Goal: Task Accomplishment & Management: Use online tool/utility

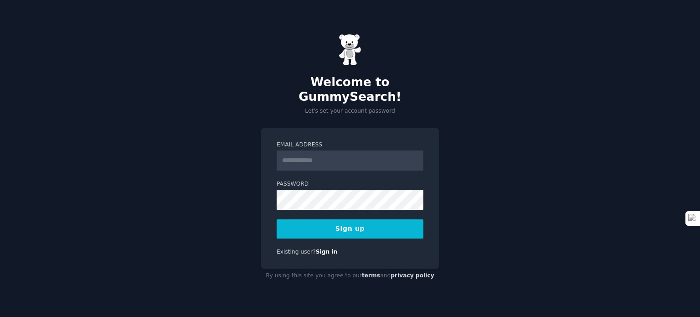
drag, startPoint x: 361, startPoint y: 156, endPoint x: 402, endPoint y: 127, distance: 50.7
click at [361, 156] on input "Email Address" at bounding box center [350, 160] width 147 height 20
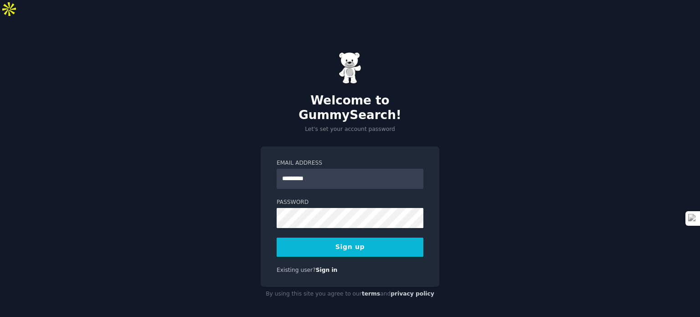
type input "**********"
click at [390, 237] on button "Sign up" at bounding box center [350, 246] width 147 height 19
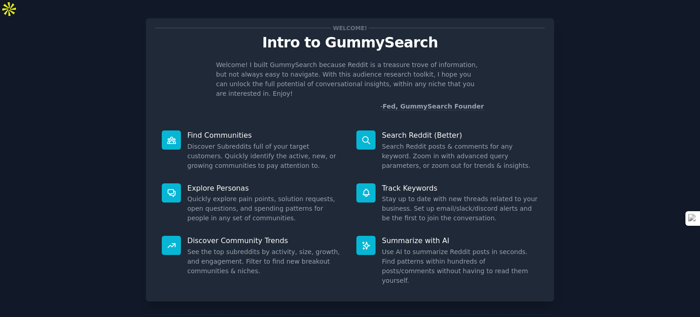
scroll to position [40, 0]
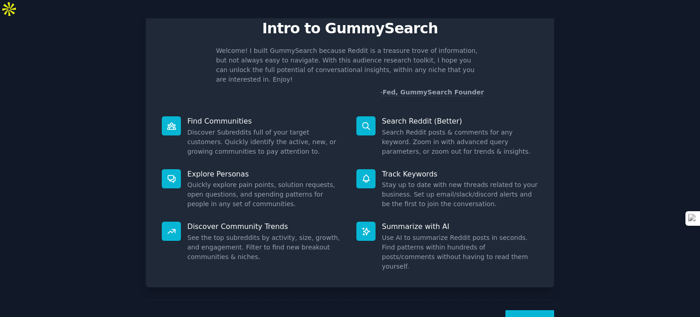
click at [524, 310] on button "Next" at bounding box center [529, 321] width 49 height 22
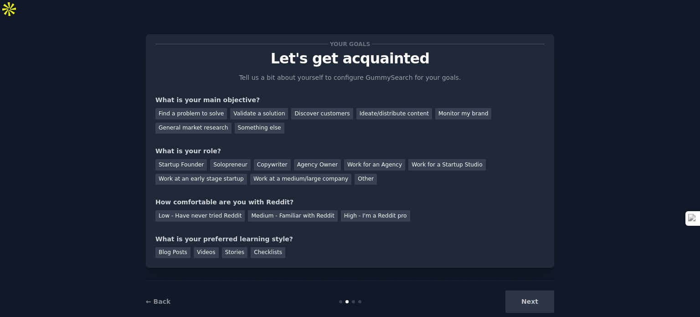
scroll to position [9, 0]
click at [373, 108] on div "Ideate/distribute content" at bounding box center [394, 113] width 76 height 11
click at [231, 123] on div "General market research" at bounding box center [193, 128] width 76 height 11
click at [254, 159] on div "Copywriter" at bounding box center [272, 164] width 37 height 11
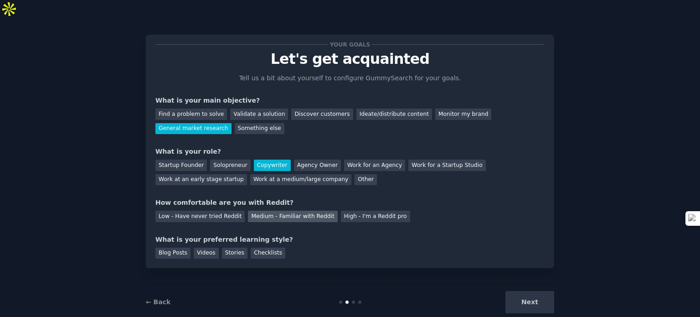
click at [275, 211] on div "Medium - Familiar with Reddit" at bounding box center [292, 216] width 89 height 11
click at [233, 247] on div "Stories" at bounding box center [235, 252] width 26 height 11
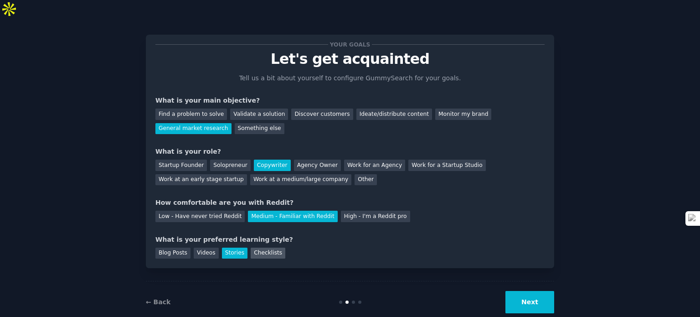
click at [259, 247] on div "Checklists" at bounding box center [268, 252] width 35 height 11
click at [230, 247] on div "Stories" at bounding box center [235, 252] width 26 height 11
click at [524, 291] on button "Next" at bounding box center [529, 302] width 49 height 22
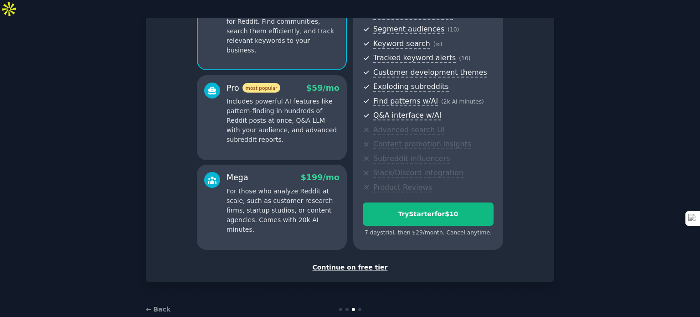
scroll to position [115, 0]
click at [356, 262] on div "Continue on free tier" at bounding box center [349, 267] width 389 height 10
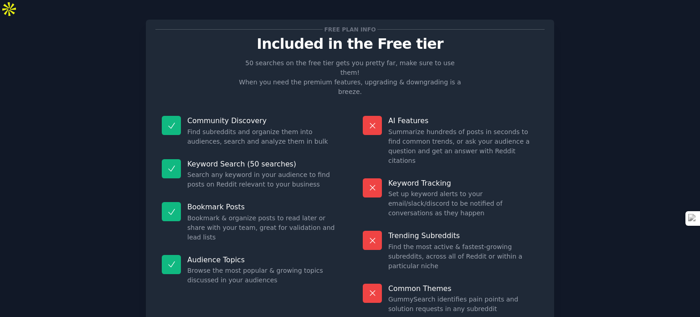
scroll to position [38, 0]
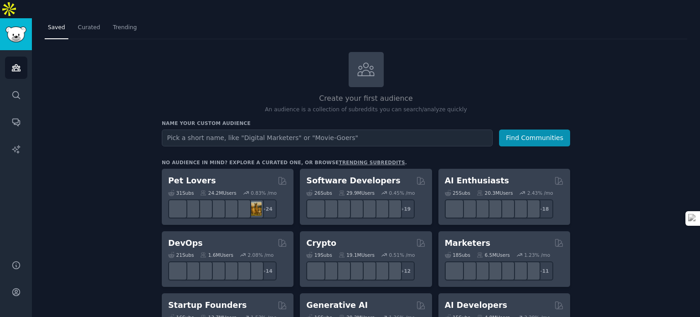
scroll to position [46, 0]
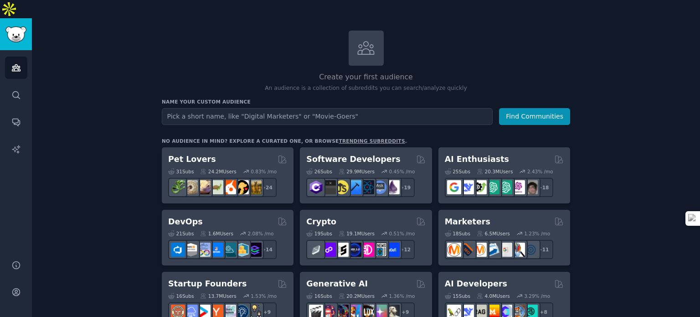
click at [372, 108] on input "text" at bounding box center [327, 116] width 331 height 17
type input "d"
click at [514, 108] on button "Find Communities" at bounding box center [534, 116] width 71 height 17
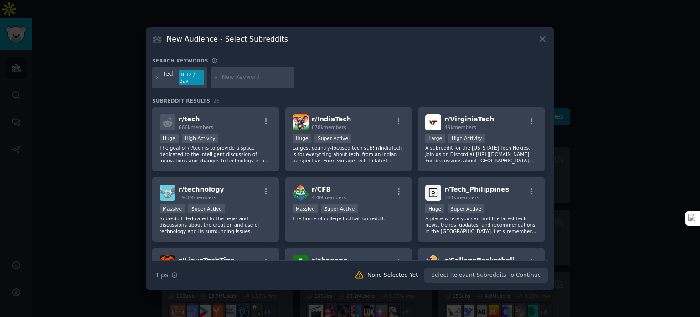
click at [545, 40] on icon at bounding box center [542, 39] width 5 height 5
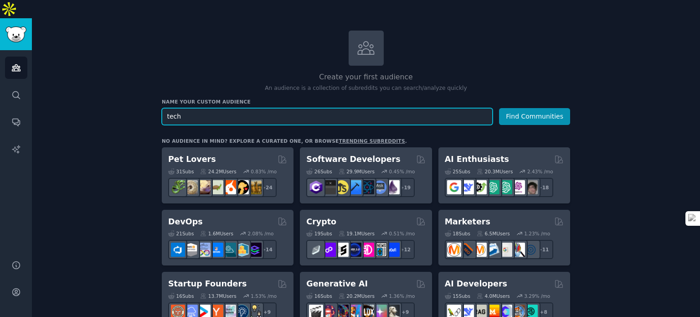
click at [305, 108] on input "tech" at bounding box center [327, 116] width 331 height 17
type input "Rohit"
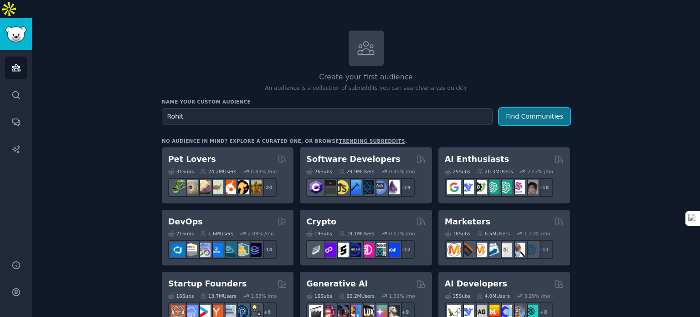
click at [539, 108] on button "Find Communities" at bounding box center [534, 116] width 71 height 17
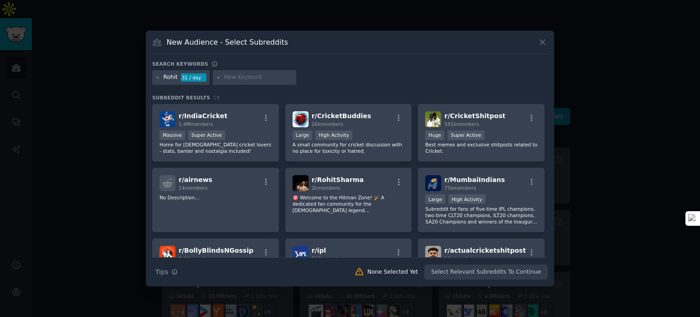
click at [265, 79] on input "text" at bounding box center [258, 77] width 69 height 8
type input "tech"
click at [219, 78] on icon at bounding box center [218, 77] width 5 height 5
click at [216, 78] on icon at bounding box center [218, 77] width 5 height 5
click at [237, 78] on input "tech" at bounding box center [258, 77] width 69 height 8
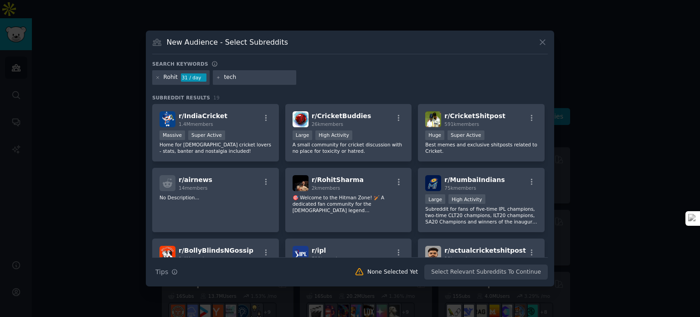
click at [315, 77] on div "Rohit 31 / day tech" at bounding box center [349, 79] width 395 height 18
click at [233, 80] on input "tech" at bounding box center [258, 77] width 69 height 8
click at [195, 76] on div "31 / day" at bounding box center [194, 77] width 26 height 8
click at [157, 77] on icon at bounding box center [157, 77] width 5 height 5
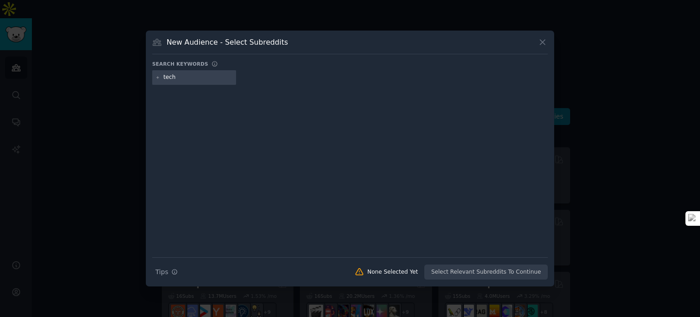
click at [199, 80] on input "tech" at bounding box center [198, 77] width 69 height 8
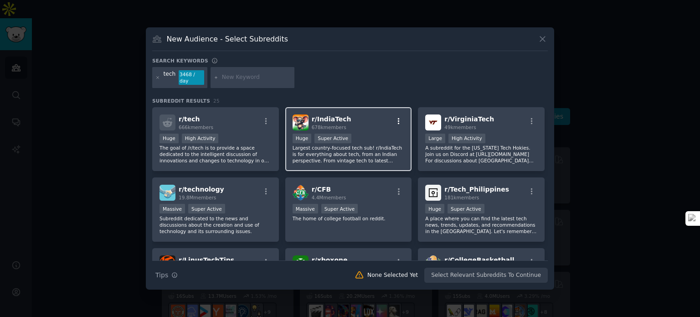
click at [397, 118] on icon "button" at bounding box center [399, 121] width 8 height 8
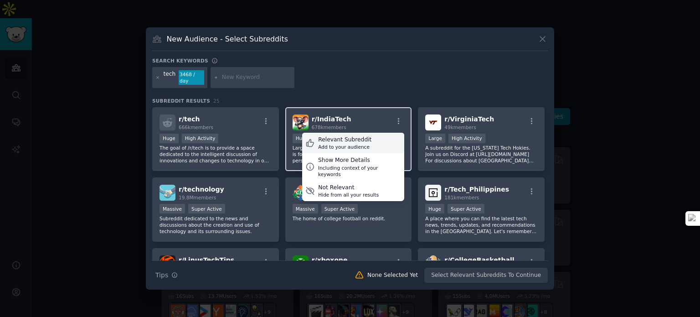
click at [361, 138] on div "Relevant Subreddit" at bounding box center [344, 140] width 53 height 8
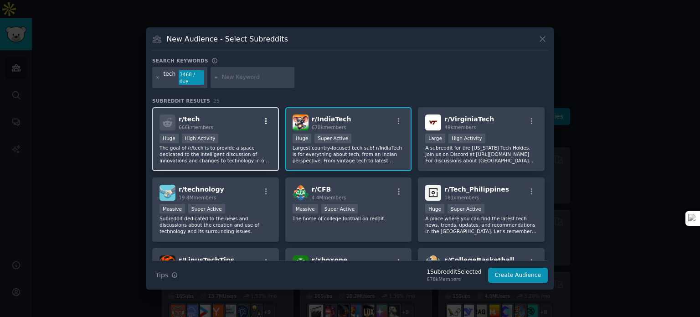
click at [264, 117] on icon "button" at bounding box center [266, 121] width 8 height 8
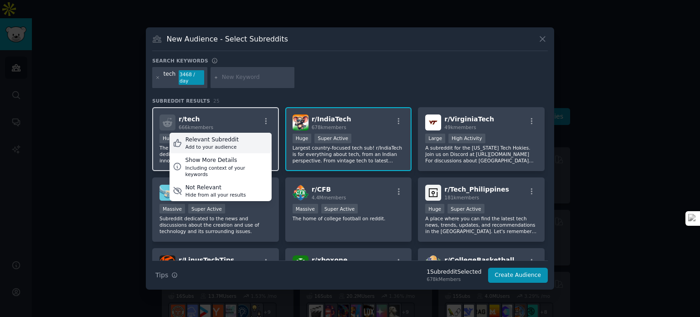
click at [245, 139] on div "Relevant Subreddit Add to your audience" at bounding box center [220, 143] width 102 height 21
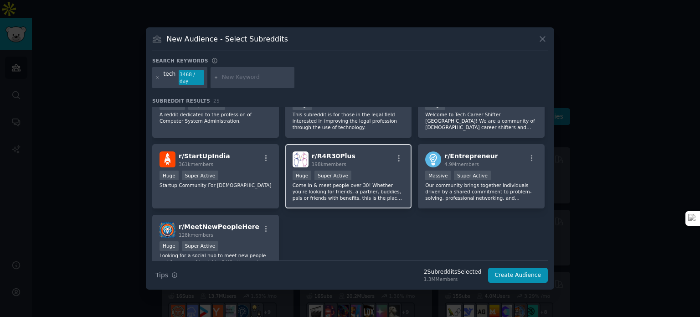
scroll to position [456, 0]
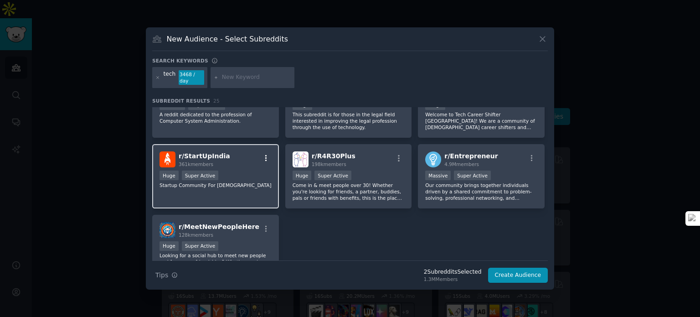
click at [264, 154] on icon "button" at bounding box center [266, 158] width 8 height 8
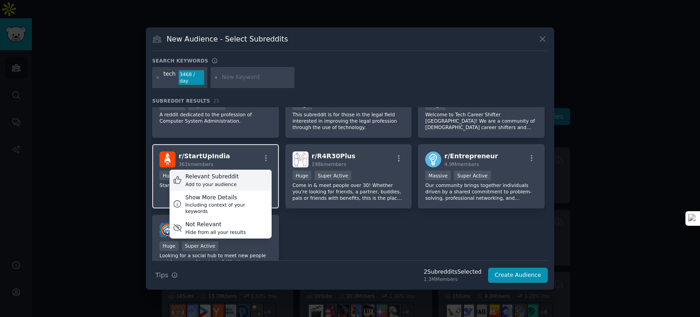
click at [252, 173] on div "Relevant Subreddit Add to your audience" at bounding box center [220, 179] width 102 height 21
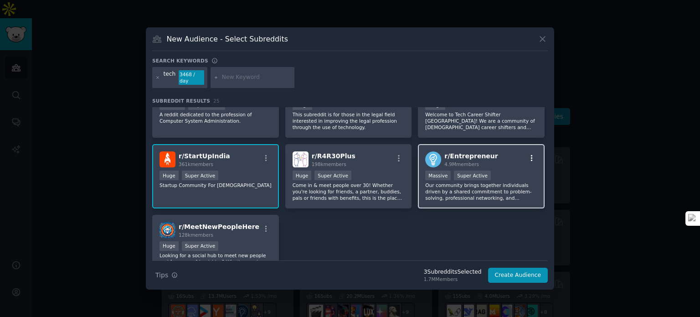
click at [531, 155] on icon "button" at bounding box center [532, 158] width 2 height 6
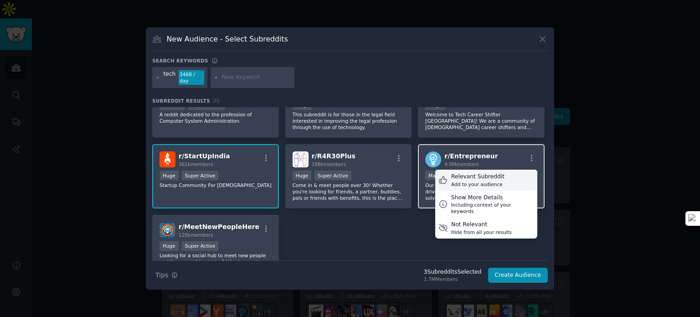
click at [483, 173] on div "Relevant Subreddit" at bounding box center [477, 177] width 53 height 8
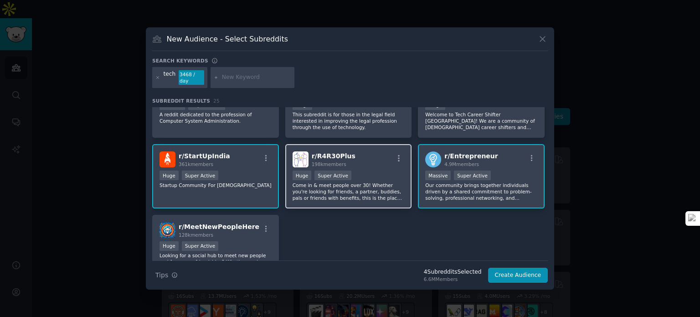
scroll to position [503, 0]
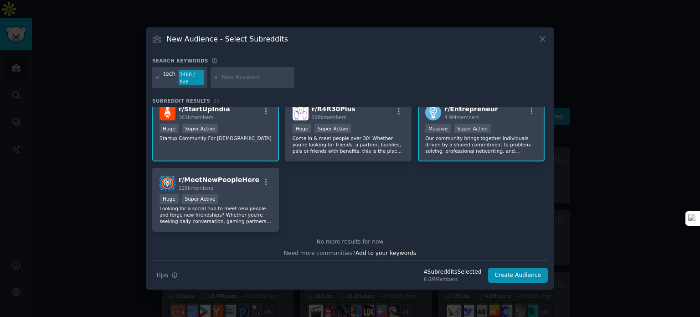
click at [365, 238] on div "No more results for now" at bounding box center [349, 242] width 395 height 8
click at [219, 74] on div at bounding box center [253, 77] width 84 height 21
click at [229, 78] on input "text" at bounding box center [256, 77] width 69 height 8
type input "venturecapital"
click at [159, 78] on icon at bounding box center [157, 77] width 5 height 5
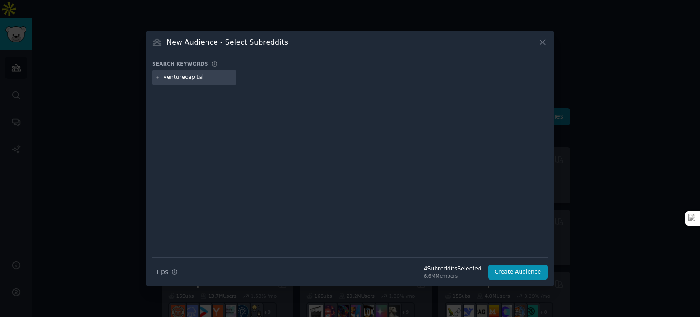
click at [219, 78] on input "venturecapital" at bounding box center [198, 77] width 69 height 8
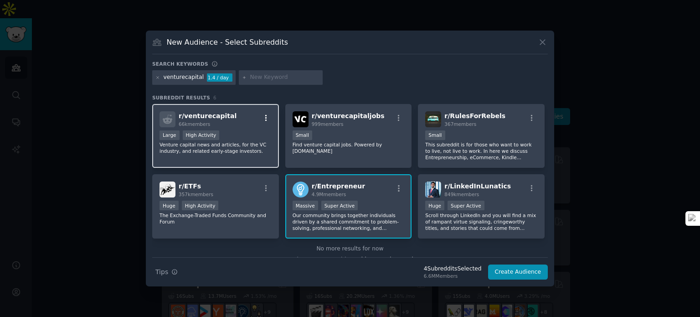
click at [267, 116] on icon "button" at bounding box center [266, 118] width 8 height 8
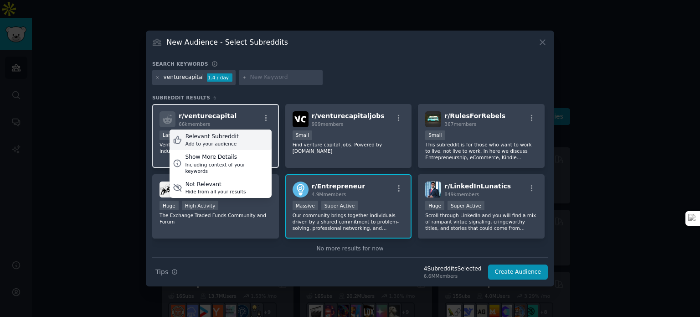
click at [238, 143] on div "Relevant Subreddit Add to your audience" at bounding box center [220, 139] width 102 height 21
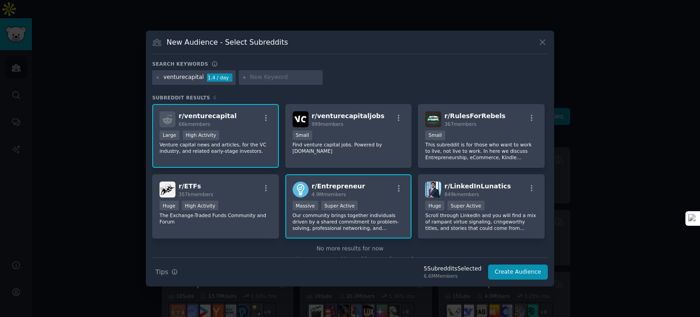
click at [293, 78] on input "text" at bounding box center [284, 77] width 69 height 8
type input "startup"
click at [157, 77] on icon at bounding box center [157, 77] width 5 height 5
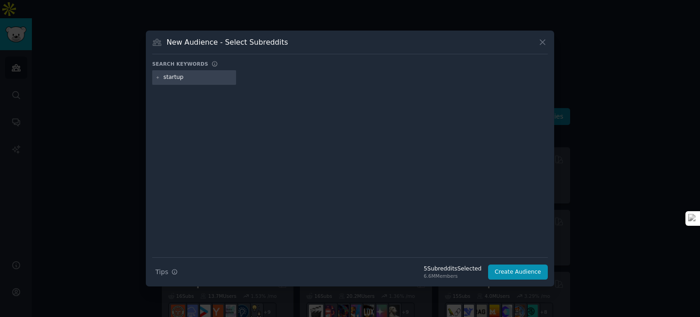
click at [202, 76] on input "startup" at bounding box center [198, 77] width 69 height 8
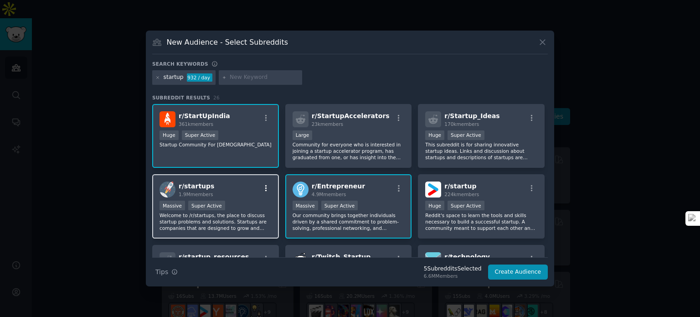
click at [267, 188] on icon "button" at bounding box center [266, 188] width 8 height 8
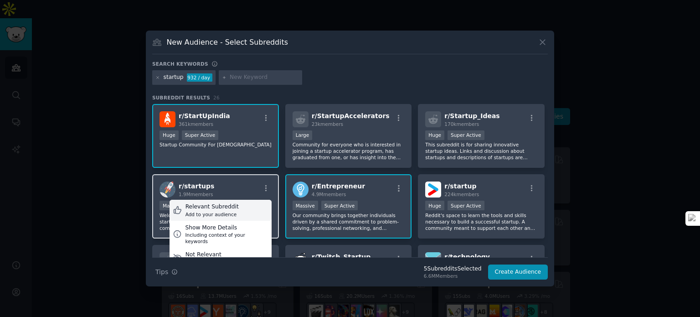
click at [245, 209] on div "Relevant Subreddit Add to your audience" at bounding box center [220, 210] width 102 height 21
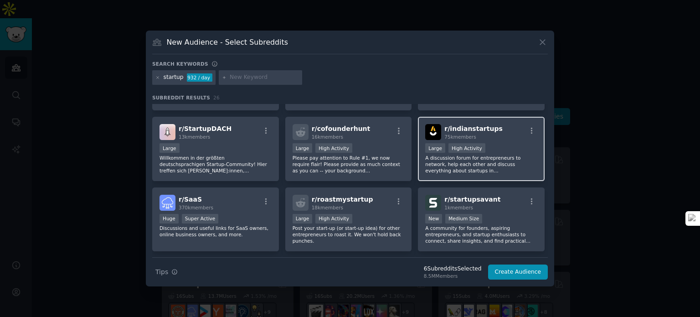
scroll to position [182, 0]
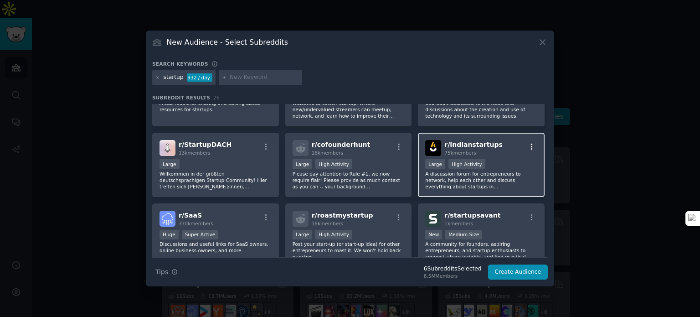
click at [529, 144] on icon "button" at bounding box center [532, 147] width 8 height 8
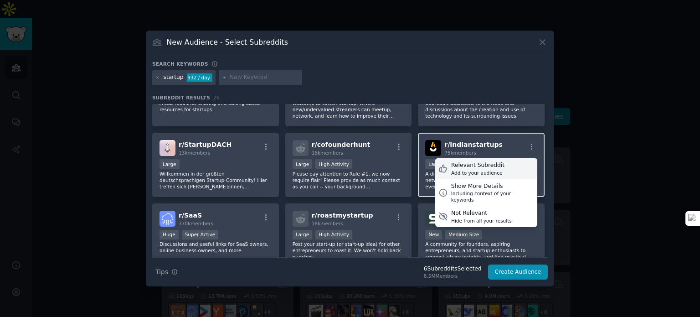
click at [497, 165] on div "Relevant Subreddit Add to your audience" at bounding box center [486, 168] width 102 height 21
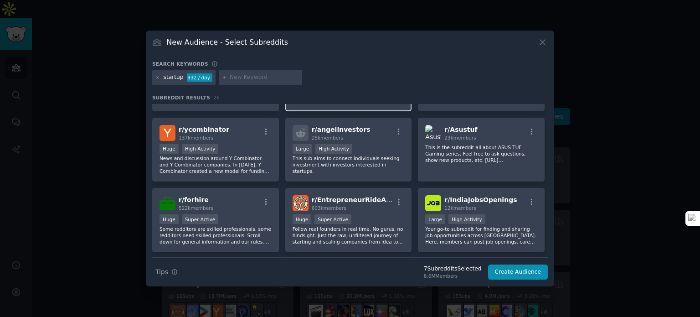
scroll to position [410, 0]
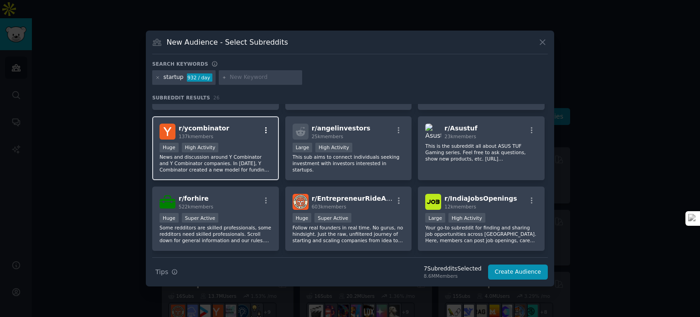
click at [267, 128] on icon "button" at bounding box center [266, 130] width 8 height 8
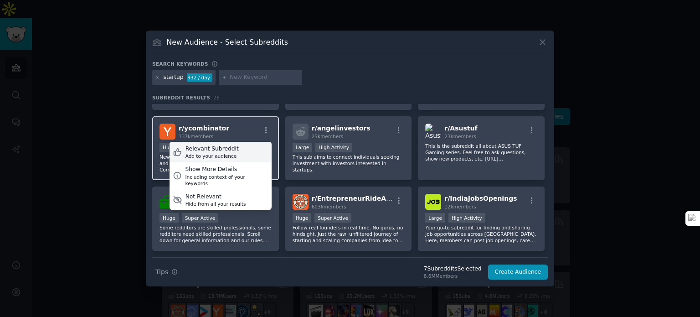
click at [255, 148] on div "Relevant Subreddit Add to your audience" at bounding box center [220, 152] width 102 height 21
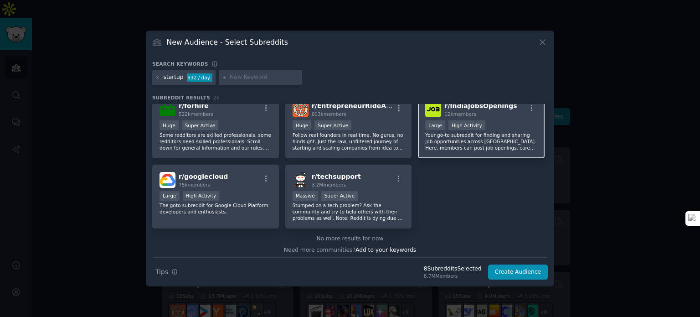
scroll to position [457, 0]
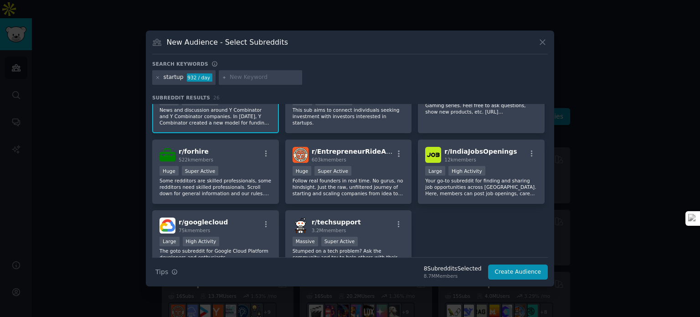
click at [234, 80] on input "text" at bounding box center [264, 77] width 69 height 8
click at [156, 78] on icon at bounding box center [157, 77] width 5 height 5
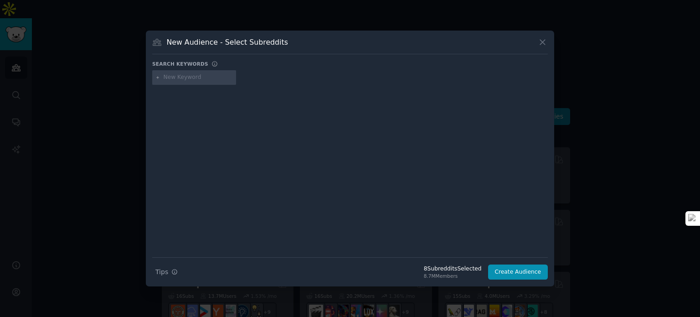
click at [216, 77] on input "text" at bounding box center [198, 77] width 69 height 8
type input "AI"
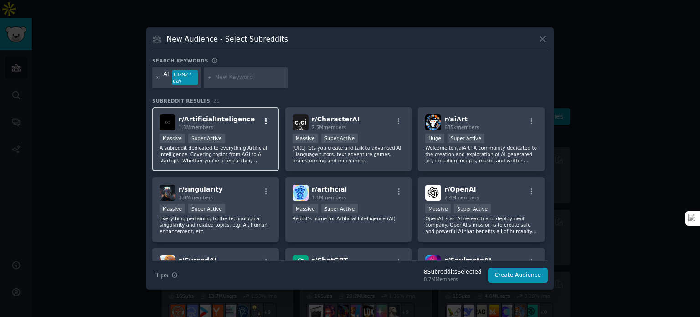
click at [264, 122] on icon "button" at bounding box center [266, 121] width 8 height 8
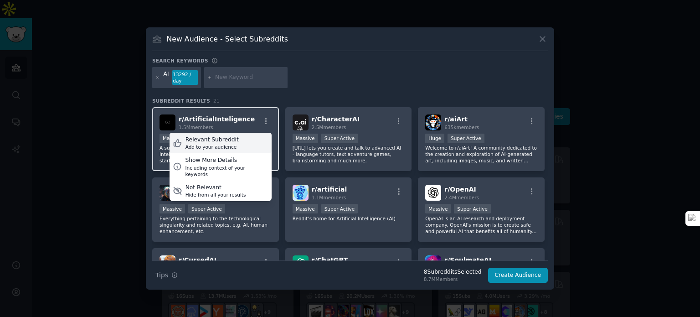
click at [252, 141] on div "Relevant Subreddit Add to your audience" at bounding box center [220, 143] width 102 height 21
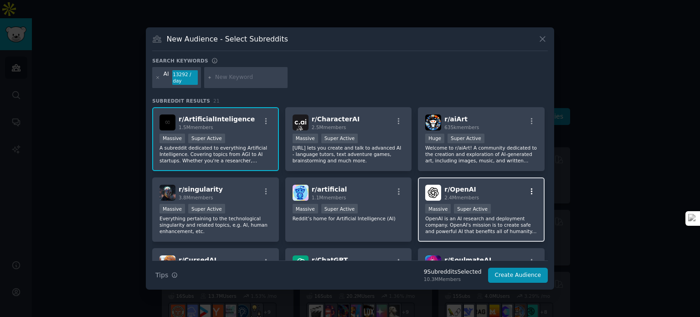
click at [531, 193] on icon "button" at bounding box center [532, 191] width 2 height 6
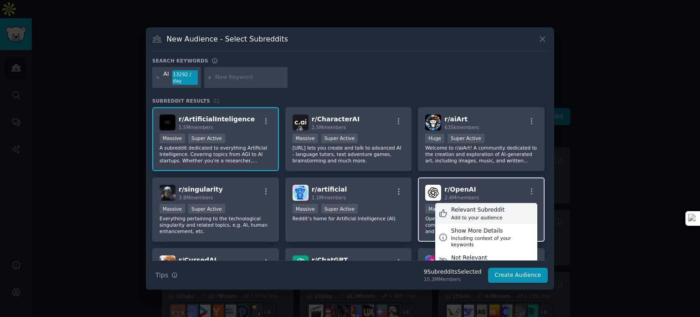
click at [492, 208] on div "Relevant Subreddit" at bounding box center [477, 210] width 53 height 8
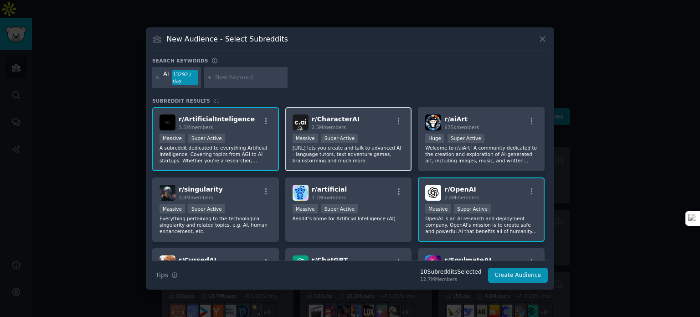
scroll to position [91, 0]
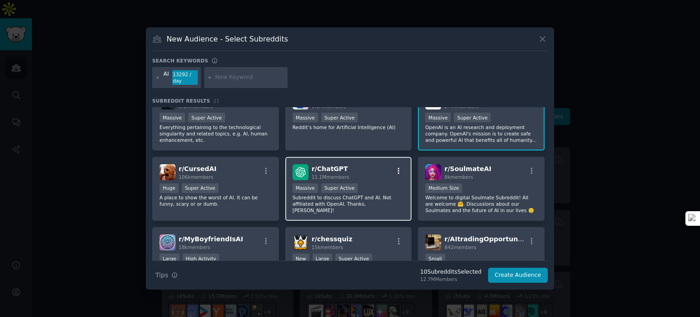
click at [397, 169] on icon "button" at bounding box center [399, 171] width 8 height 8
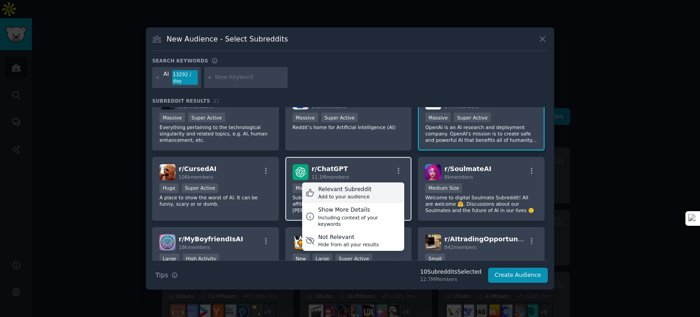
click at [378, 192] on div "Relevant Subreddit Add to your audience" at bounding box center [353, 192] width 102 height 21
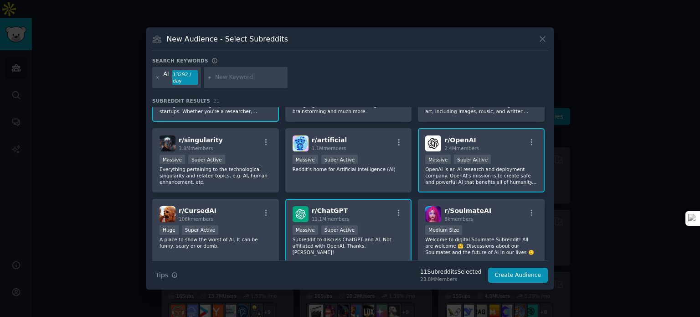
scroll to position [0, 0]
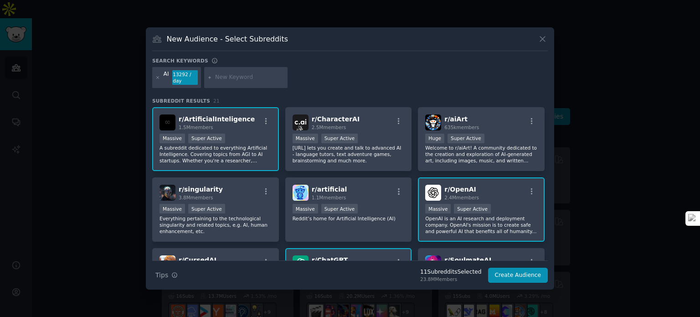
click at [230, 76] on input "text" at bounding box center [249, 77] width 69 height 8
click at [158, 77] on icon at bounding box center [157, 77] width 5 height 5
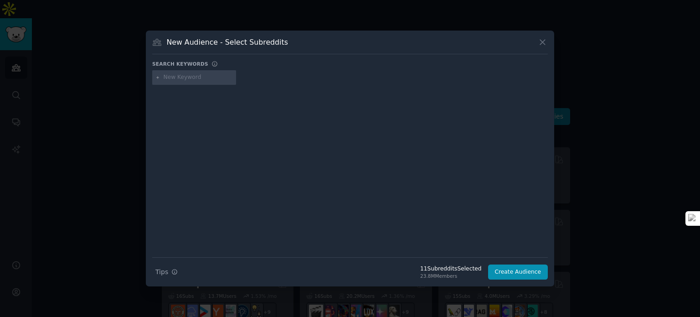
click at [205, 81] on input "text" at bounding box center [198, 77] width 69 height 8
type input "Deeptech"
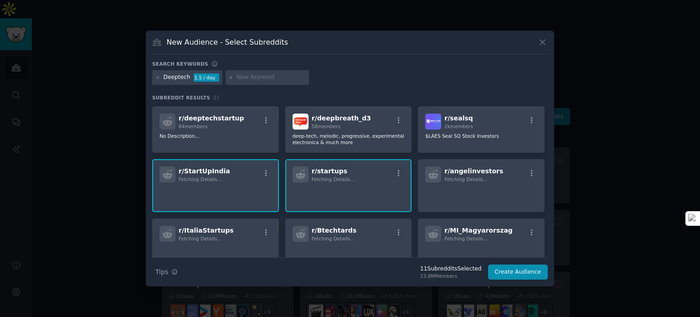
scroll to position [241, 0]
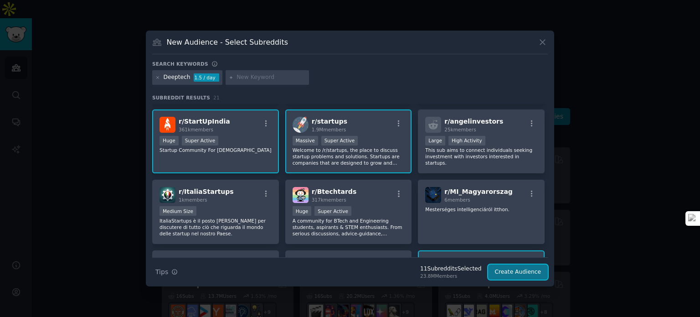
click at [501, 272] on button "Create Audience" at bounding box center [518, 271] width 60 height 15
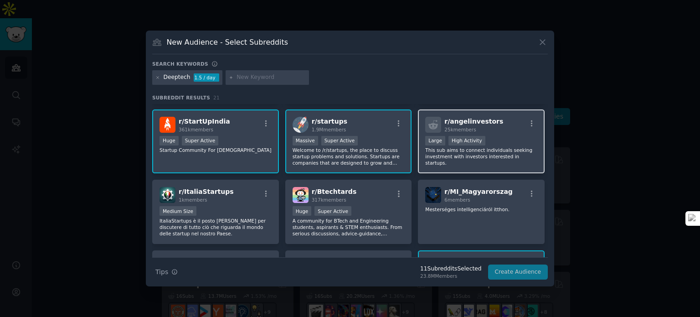
scroll to position [0, 0]
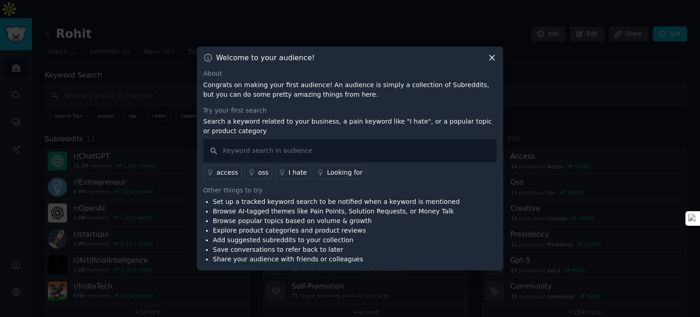
click at [493, 57] on icon at bounding box center [492, 58] width 10 height 10
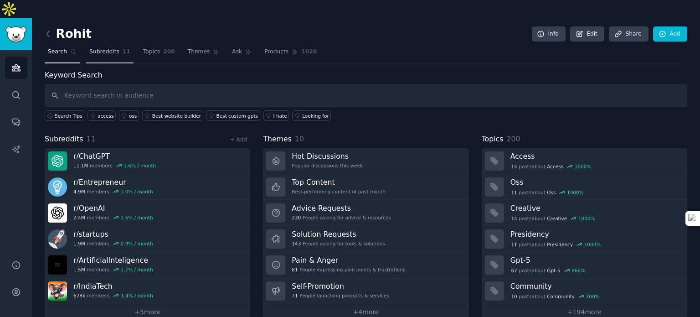
click at [105, 48] on span "Subreddits" at bounding box center [104, 52] width 30 height 8
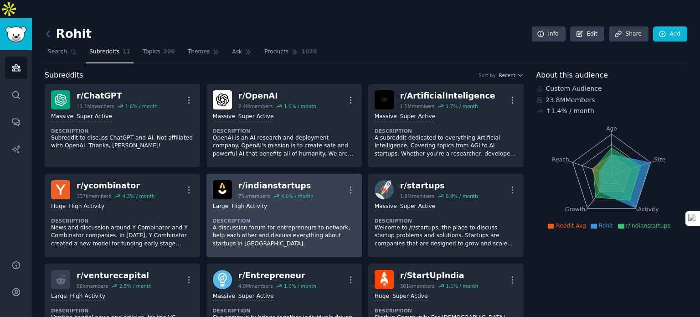
click at [281, 224] on p "A discussion forum for entrepreneurs to network, help each other and discuss ev…" at bounding box center [284, 236] width 143 height 24
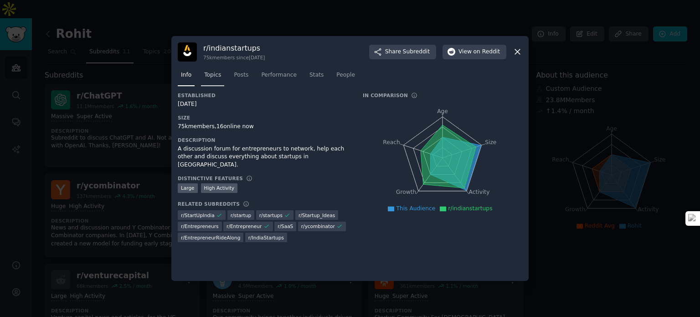
click at [208, 80] on link "Topics" at bounding box center [212, 77] width 23 height 19
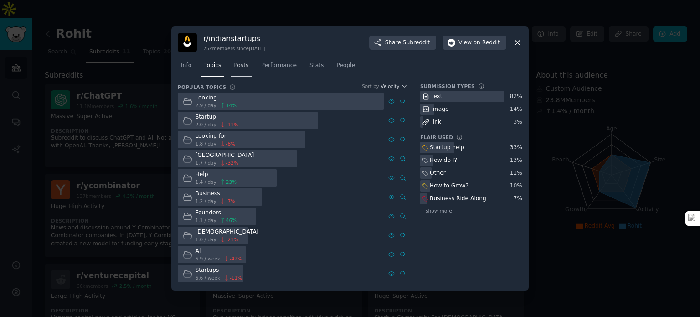
click at [243, 72] on link "Posts" at bounding box center [241, 67] width 21 height 19
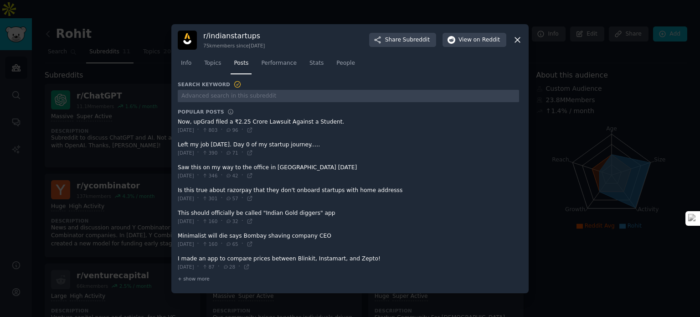
click at [200, 236] on span at bounding box center [348, 240] width 341 height 22
click at [253, 244] on icon at bounding box center [250, 244] width 6 height 6
click at [204, 275] on span "+ show more" at bounding box center [194, 278] width 32 height 6
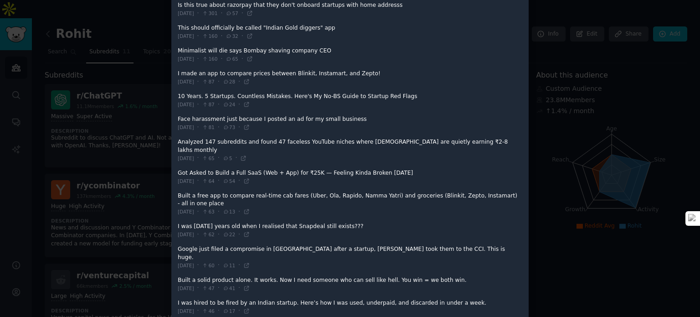
scroll to position [182, 0]
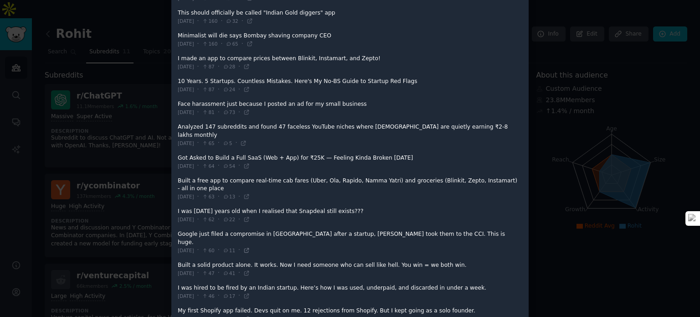
click at [250, 247] on icon at bounding box center [246, 250] width 6 height 6
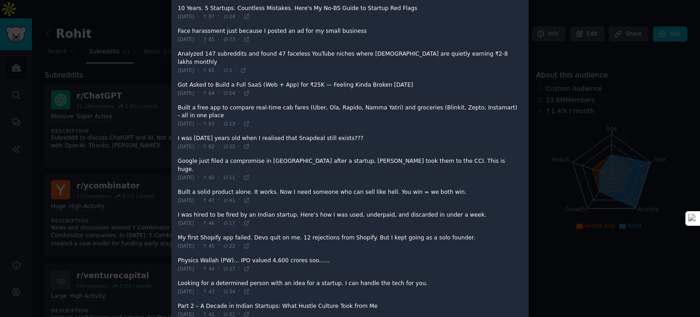
scroll to position [273, 0]
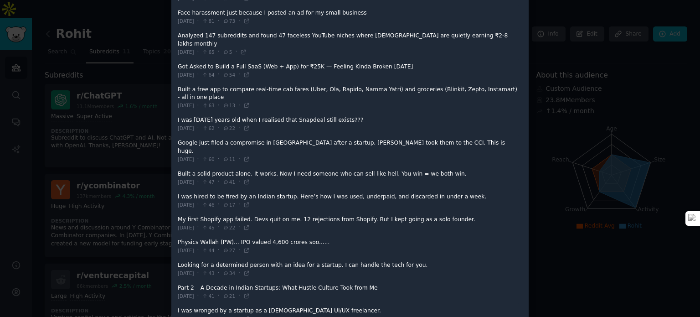
click at [616, 191] on div at bounding box center [350, 158] width 700 height 317
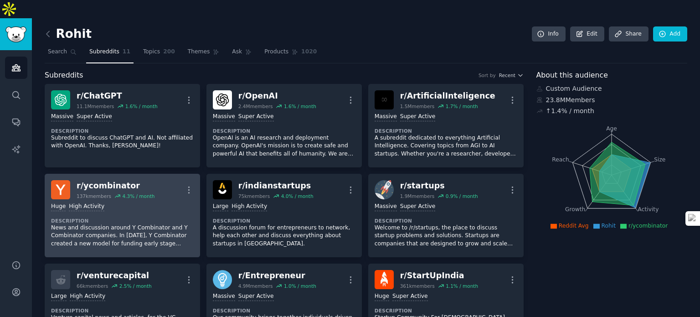
click at [175, 217] on dt "Description" at bounding box center [122, 220] width 143 height 6
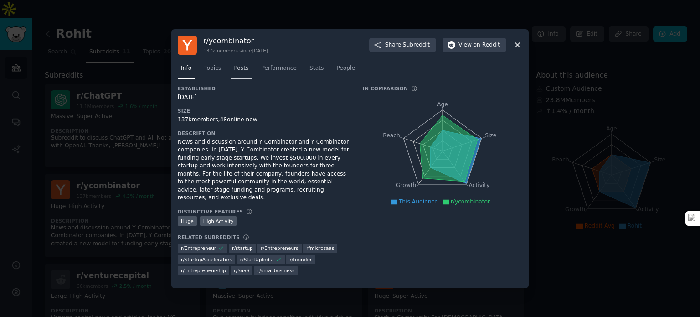
click at [244, 67] on link "Posts" at bounding box center [241, 70] width 21 height 19
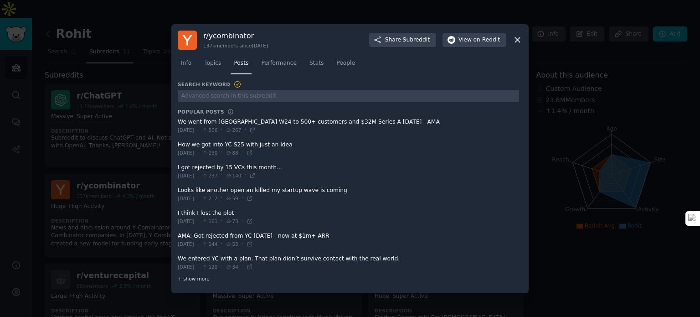
click at [198, 277] on span "+ show more" at bounding box center [194, 278] width 32 height 6
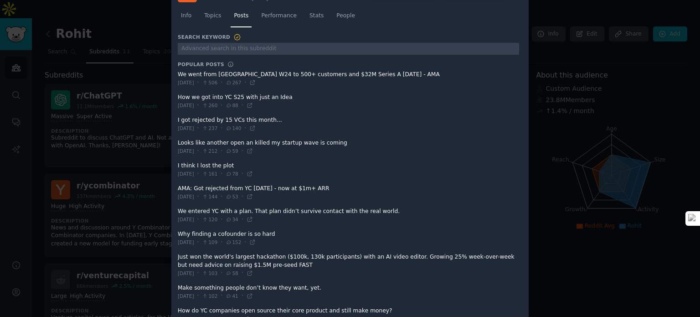
scroll to position [46, 0]
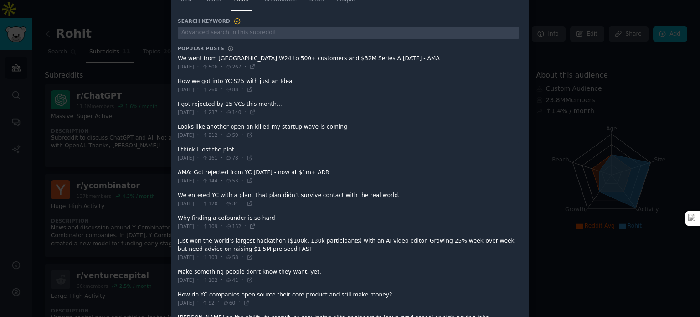
click at [255, 224] on icon at bounding box center [253, 226] width 4 height 4
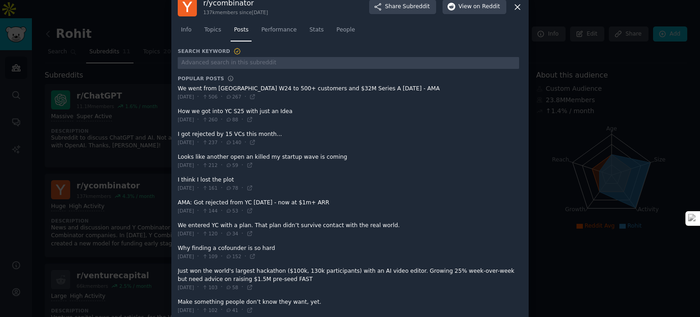
scroll to position [0, 0]
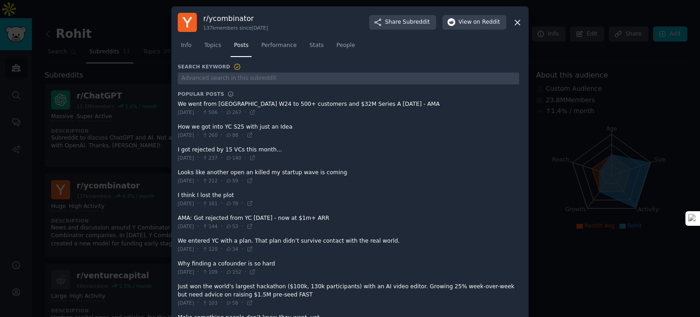
click at [556, 148] on div at bounding box center [350, 158] width 700 height 317
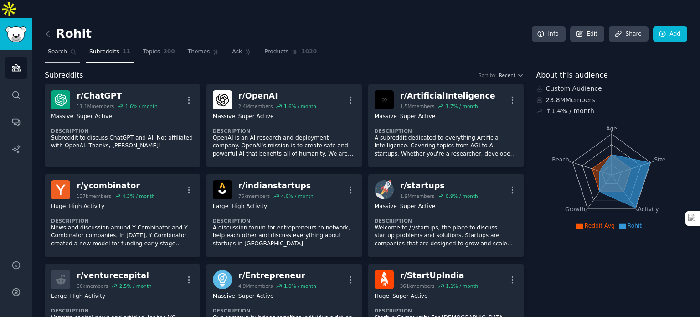
click at [52, 45] on link "Search" at bounding box center [62, 54] width 35 height 19
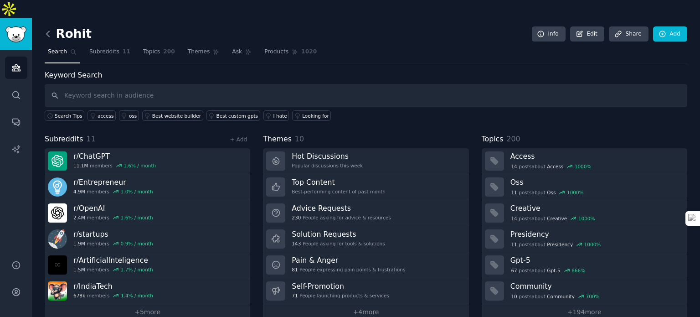
click at [44, 29] on icon at bounding box center [48, 34] width 10 height 10
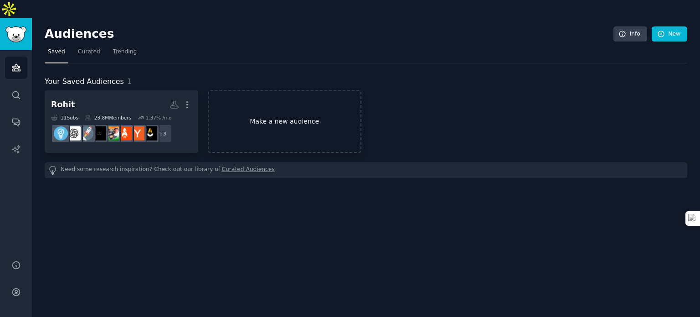
click at [264, 107] on link "Make a new audience" at bounding box center [285, 121] width 154 height 62
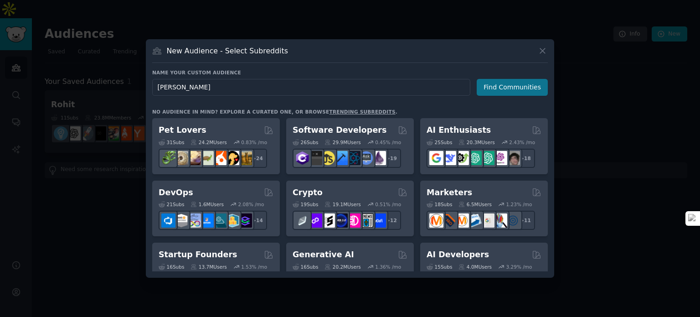
type input "[PERSON_NAME]"
click at [523, 93] on button "Find Communities" at bounding box center [512, 87] width 71 height 17
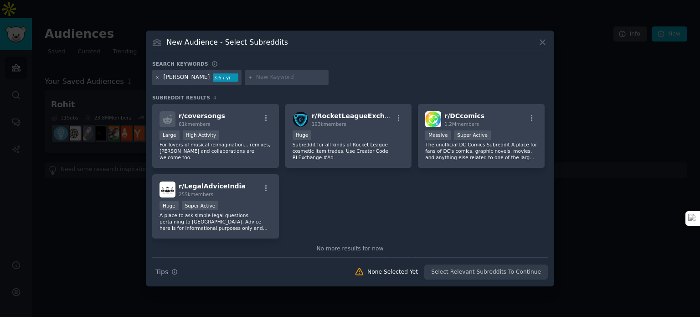
click at [157, 77] on icon at bounding box center [158, 77] width 2 height 2
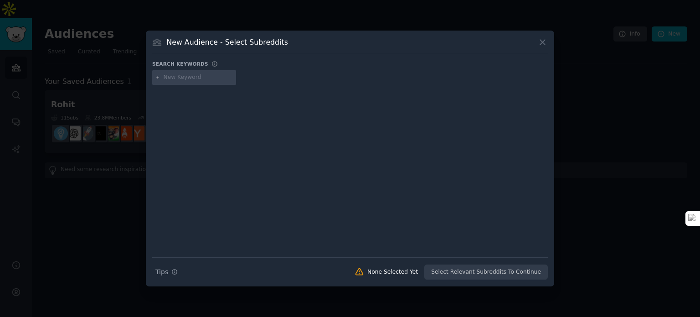
click at [170, 77] on input "text" at bounding box center [198, 77] width 69 height 8
type input "F"
type input "Investment"
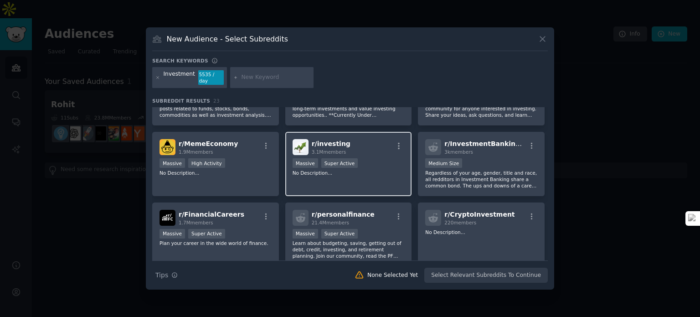
scroll to position [91, 0]
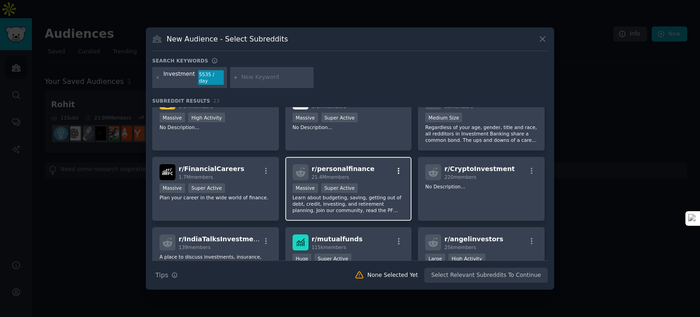
click at [396, 169] on icon "button" at bounding box center [399, 171] width 8 height 8
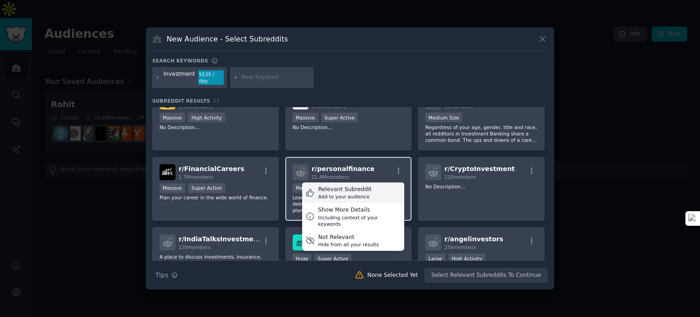
click at [375, 183] on div "Relevant Subreddit Add to your audience" at bounding box center [353, 192] width 102 height 21
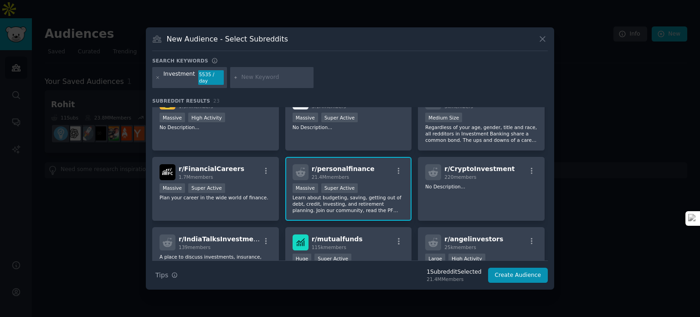
scroll to position [137, 0]
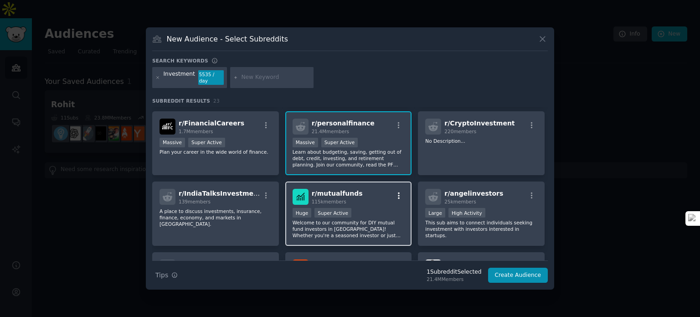
click at [397, 192] on icon "button" at bounding box center [399, 195] width 8 height 8
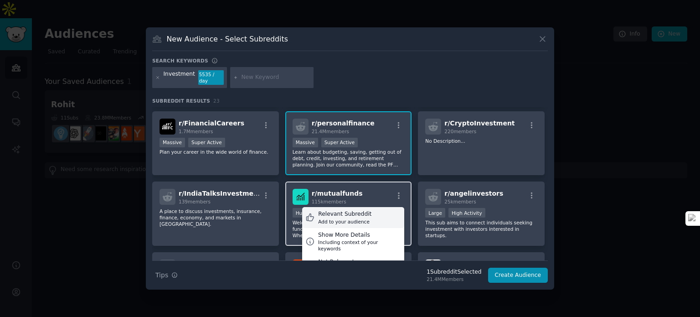
click at [360, 211] on div "Relevant Subreddit" at bounding box center [344, 214] width 53 height 8
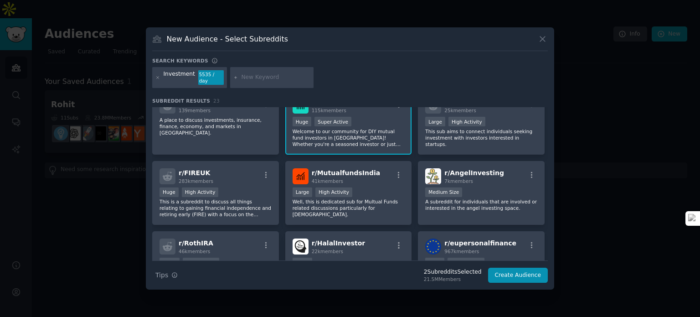
scroll to position [182, 0]
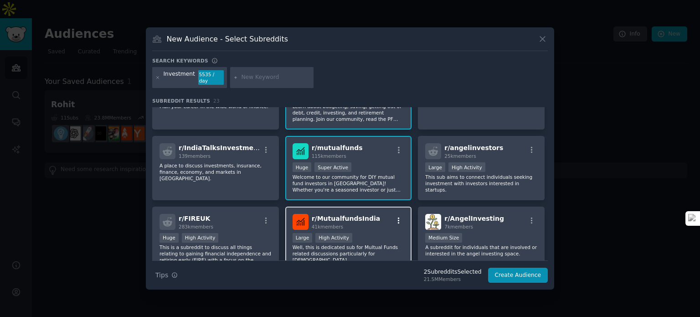
click at [398, 216] on icon "button" at bounding box center [399, 220] width 8 height 8
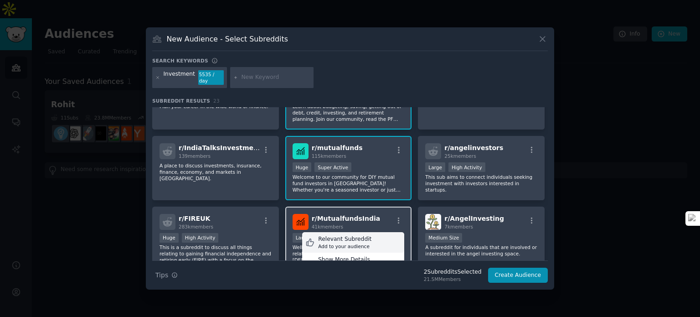
click at [375, 232] on div "Relevant Subreddit Add to your audience" at bounding box center [353, 242] width 102 height 21
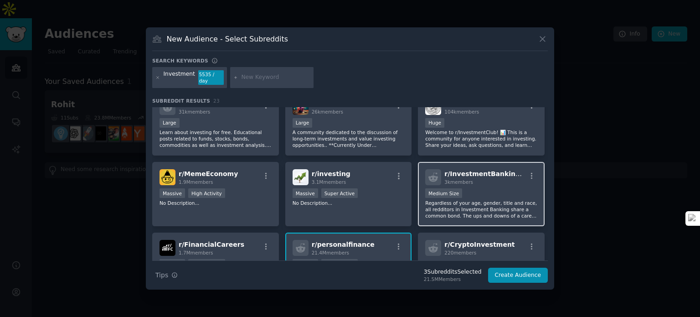
scroll to position [0, 0]
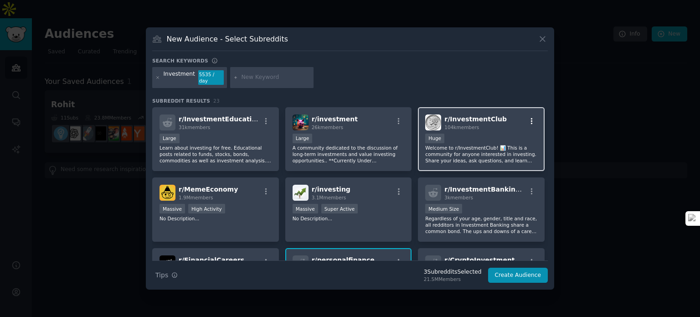
click at [530, 118] on icon "button" at bounding box center [532, 121] width 8 height 8
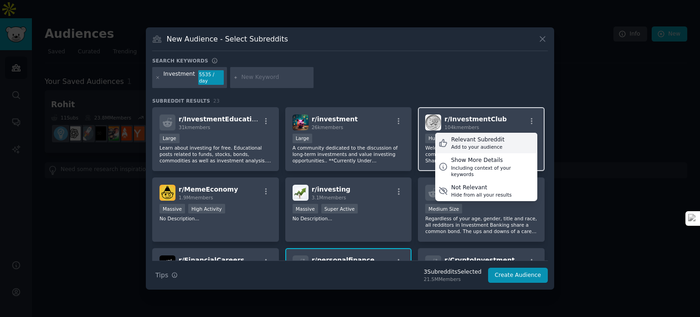
click at [503, 141] on div "Relevant Subreddit Add to your audience" at bounding box center [486, 143] width 102 height 21
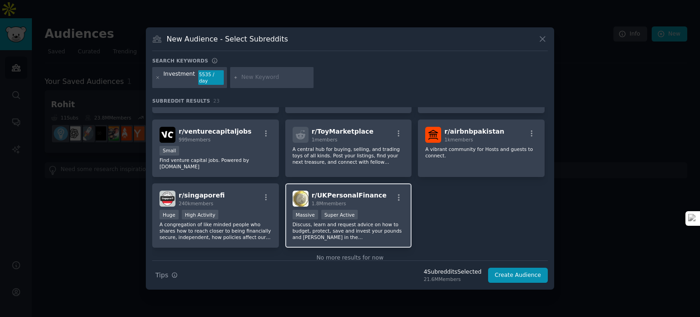
scroll to position [426, 0]
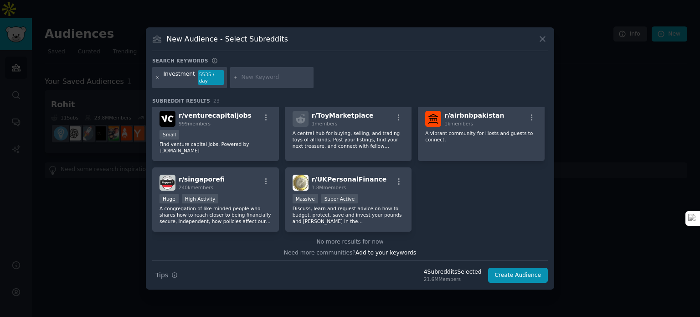
click at [156, 78] on icon at bounding box center [157, 77] width 5 height 5
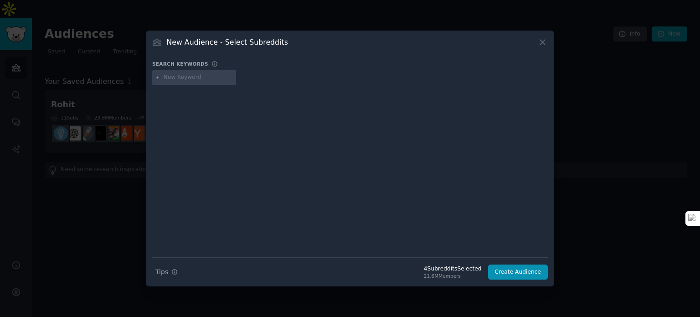
click at [192, 77] on input "text" at bounding box center [198, 77] width 69 height 8
type input "finance"
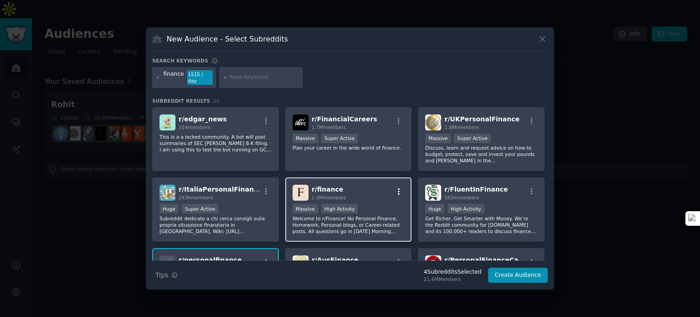
click at [399, 188] on icon "button" at bounding box center [399, 191] width 8 height 8
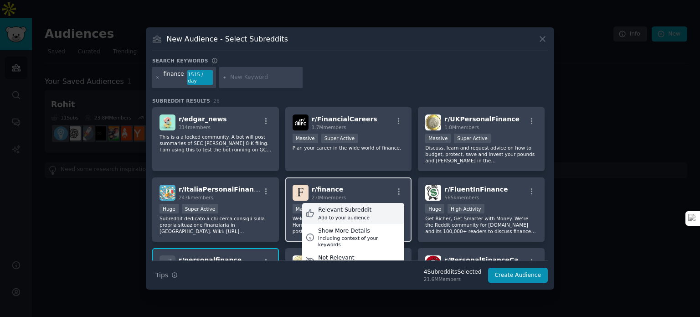
click at [368, 210] on div "Relevant Subreddit Add to your audience" at bounding box center [353, 213] width 102 height 21
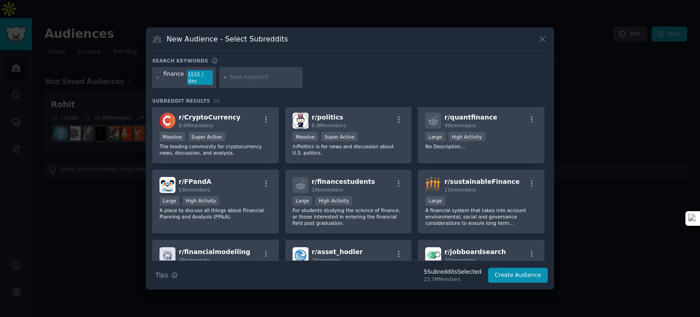
scroll to position [273, 0]
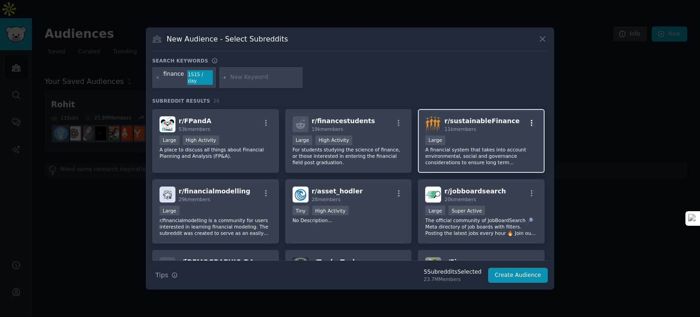
click at [530, 119] on icon "button" at bounding box center [532, 123] width 8 height 8
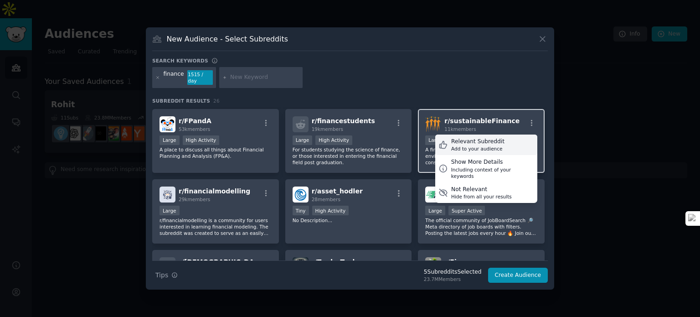
click at [503, 134] on div "Relevant Subreddit Add to your audience" at bounding box center [486, 144] width 102 height 21
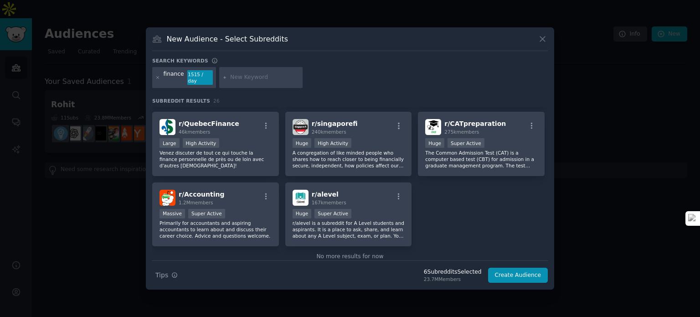
scroll to position [496, 0]
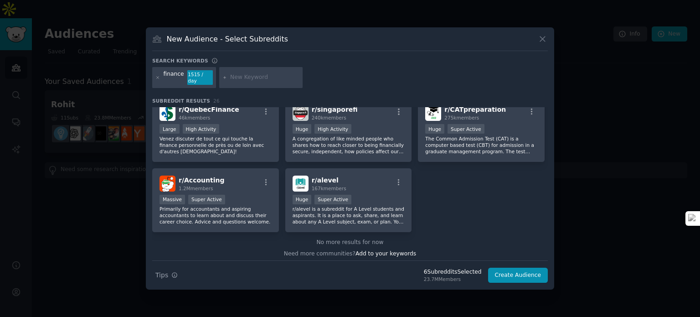
click at [219, 74] on div at bounding box center [261, 77] width 84 height 21
click at [226, 74] on div at bounding box center [261, 77] width 84 height 21
click at [159, 77] on icon at bounding box center [157, 77] width 5 height 5
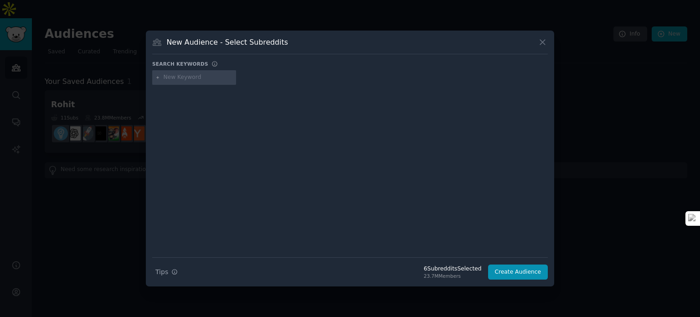
click at [188, 80] on input "text" at bounding box center [198, 77] width 69 height 8
type input "t"
type input "f"
click at [515, 274] on button "Create Audience" at bounding box center [518, 271] width 60 height 15
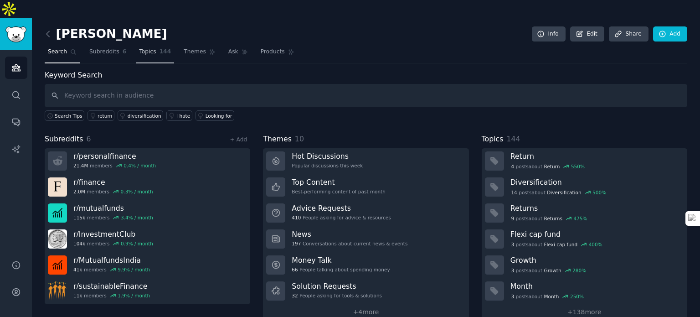
click at [139, 48] on span "Topics" at bounding box center [147, 52] width 17 height 8
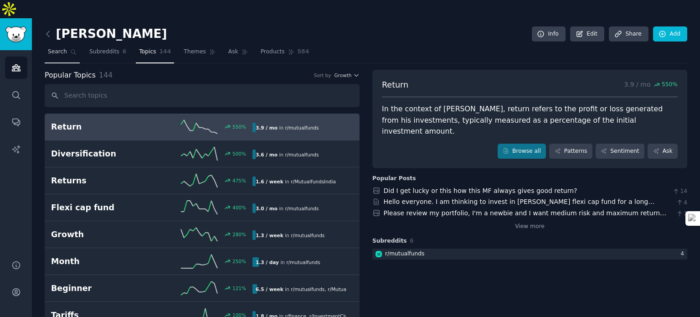
click at [54, 48] on span "Search" at bounding box center [57, 52] width 19 height 8
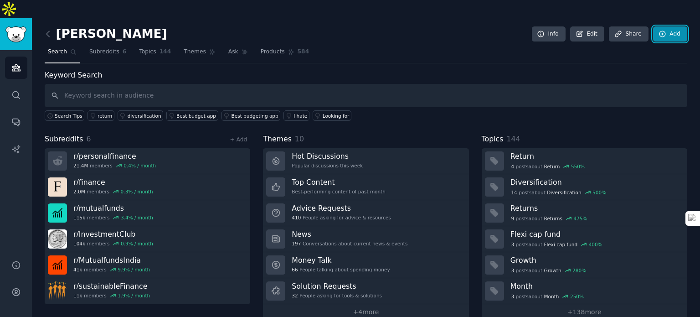
click at [665, 26] on link "Add" at bounding box center [670, 33] width 34 height 15
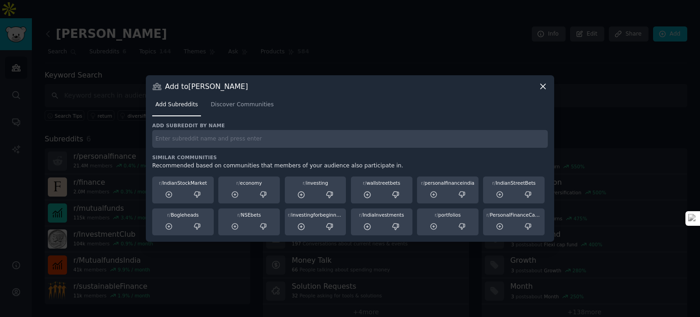
click at [310, 149] on div "Add subreddit by name Similar Communities Recommended based on communities that…" at bounding box center [349, 178] width 395 height 113
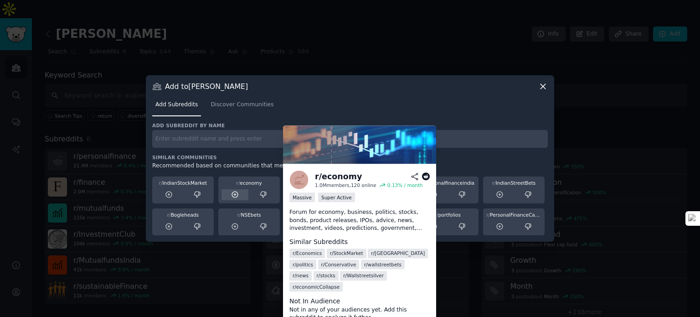
click at [243, 196] on div at bounding box center [234, 194] width 27 height 11
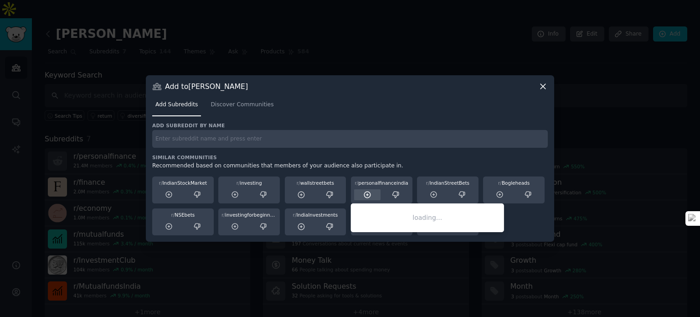
click at [365, 199] on div at bounding box center [367, 194] width 27 height 11
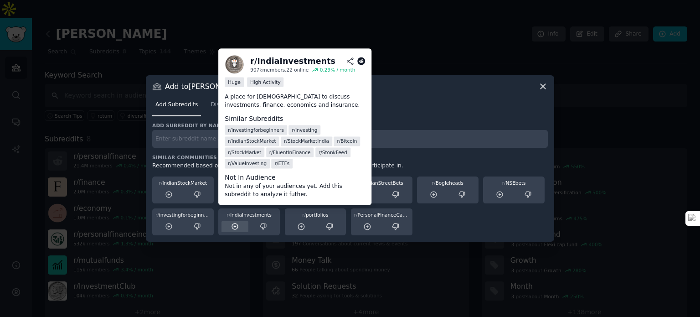
click at [239, 231] on div at bounding box center [234, 226] width 27 height 11
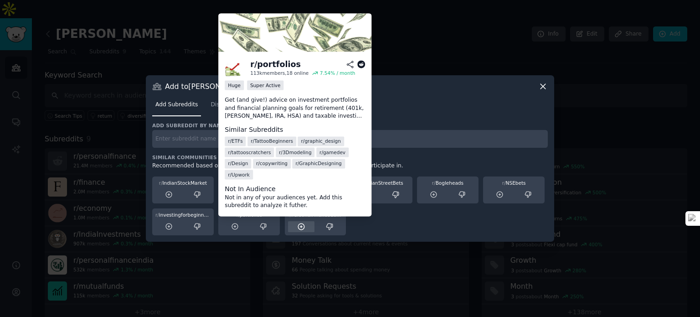
click at [236, 228] on icon at bounding box center [235, 226] width 8 height 8
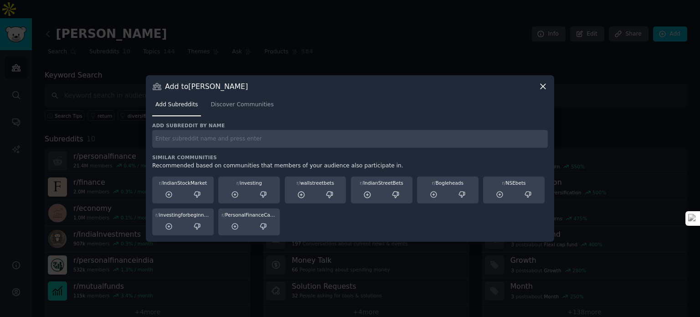
click at [235, 143] on input "text" at bounding box center [349, 139] width 395 height 18
click at [547, 88] on icon at bounding box center [543, 87] width 10 height 10
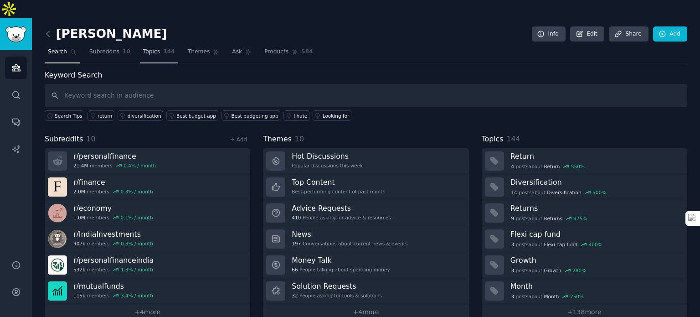
click at [163, 48] on span "144" at bounding box center [169, 52] width 12 height 8
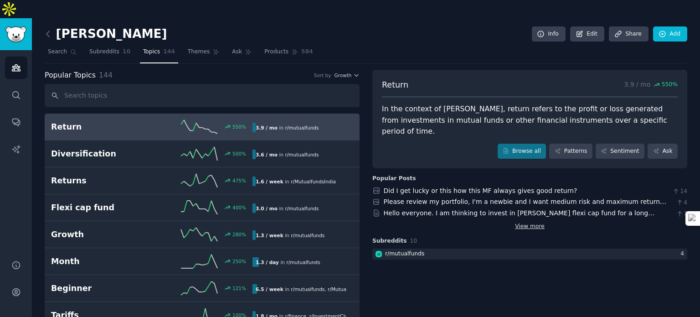
click at [538, 222] on link "View more" at bounding box center [530, 226] width 30 height 8
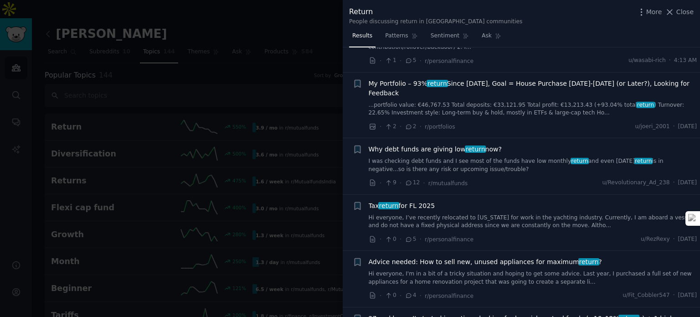
scroll to position [137, 0]
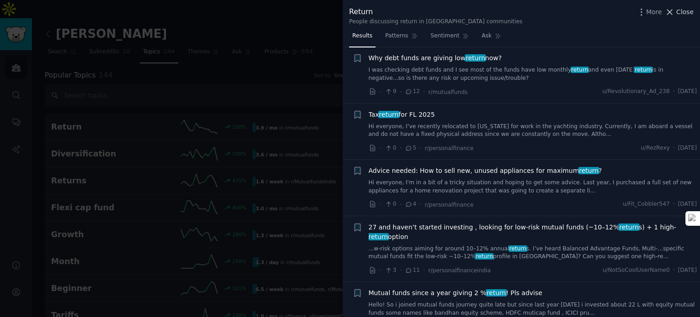
click at [680, 11] on span "Close" at bounding box center [684, 12] width 17 height 10
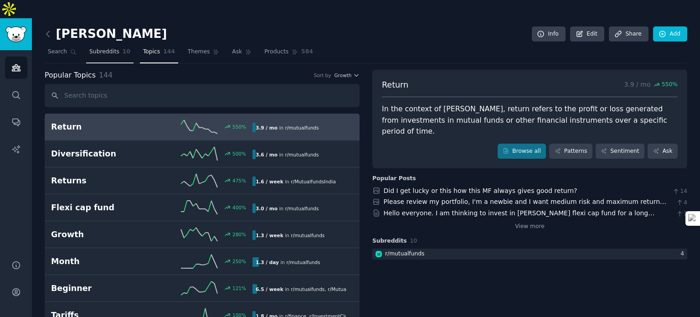
click at [100, 45] on link "Subreddits 10" at bounding box center [109, 54] width 47 height 19
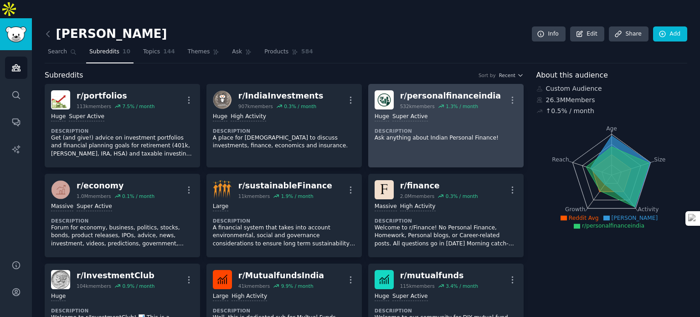
click at [426, 137] on link "r/ personalfinanceindia 532k members 1.3 % / month More Huge Super Active Descr…" at bounding box center [445, 125] width 155 height 83
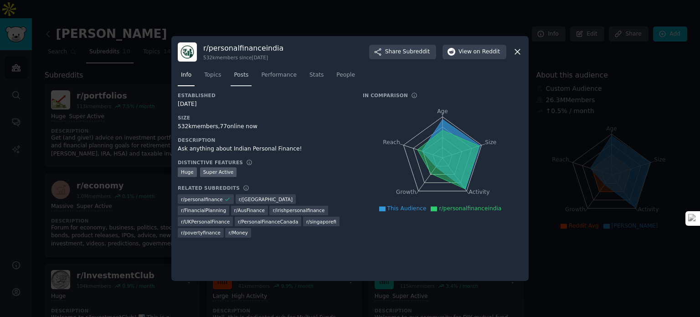
click at [235, 72] on span "Posts" at bounding box center [241, 75] width 15 height 8
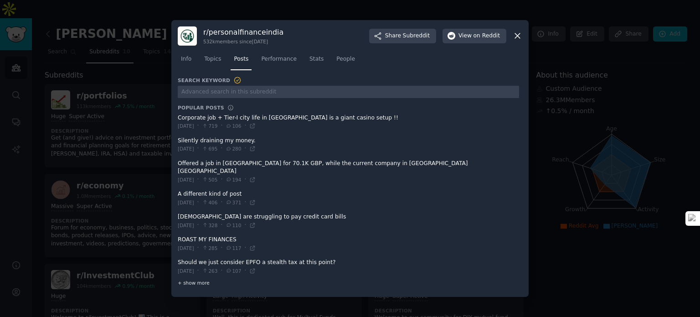
click at [199, 279] on span "+ show more" at bounding box center [194, 282] width 32 height 6
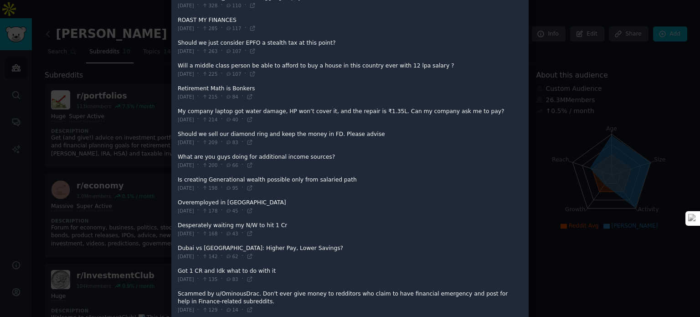
scroll to position [228, 0]
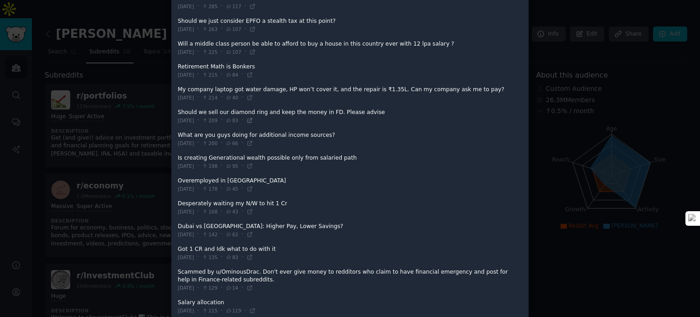
click at [253, 117] on icon at bounding box center [250, 120] width 6 height 6
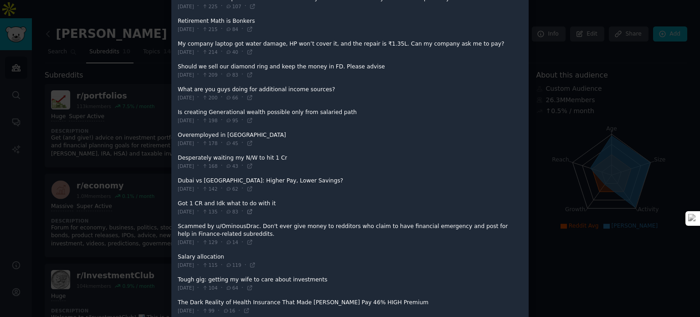
click at [252, 209] on icon at bounding box center [249, 211] width 4 height 4
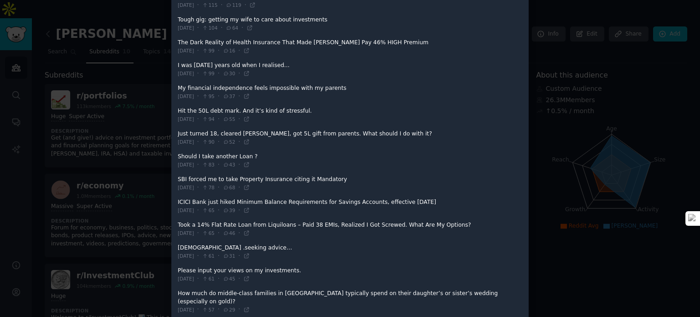
scroll to position [547, 0]
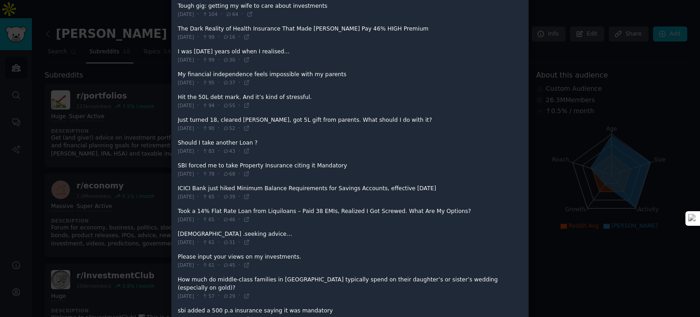
click at [589, 233] on div at bounding box center [350, 158] width 700 height 317
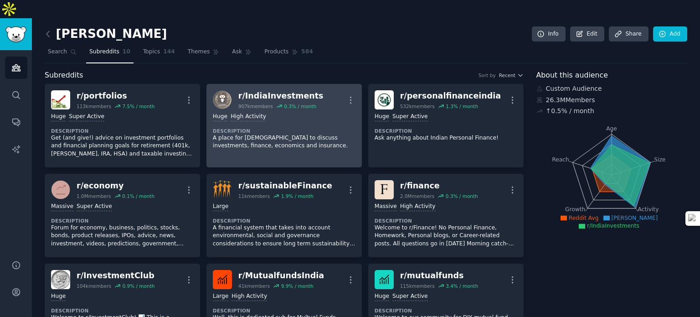
click at [265, 132] on div ">= 80th percentile for submissions / day Huge High Activity Description A place…" at bounding box center [284, 131] width 143 height 44
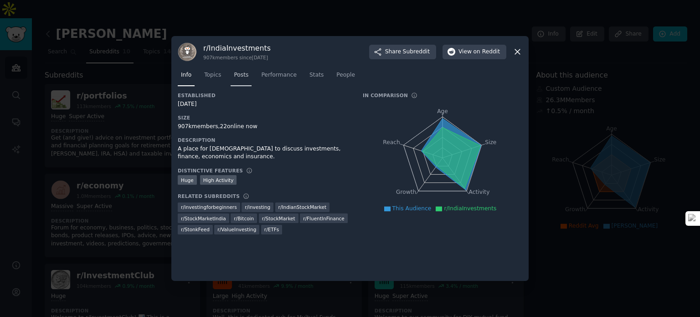
click at [234, 75] on span "Posts" at bounding box center [241, 75] width 15 height 8
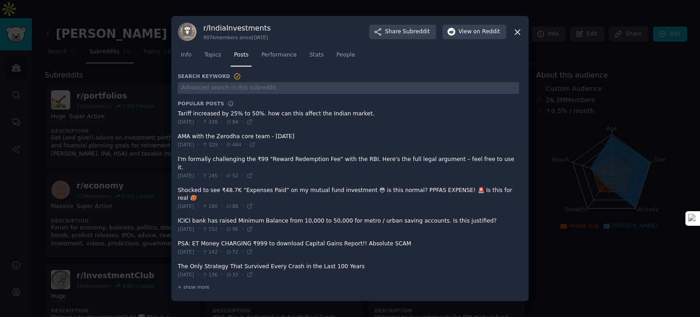
click at [86, 177] on div at bounding box center [350, 158] width 700 height 317
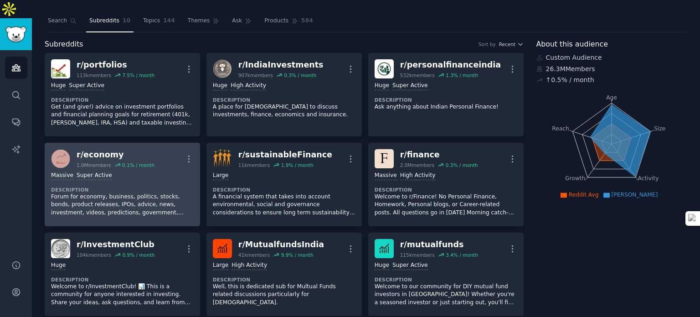
scroll to position [46, 0]
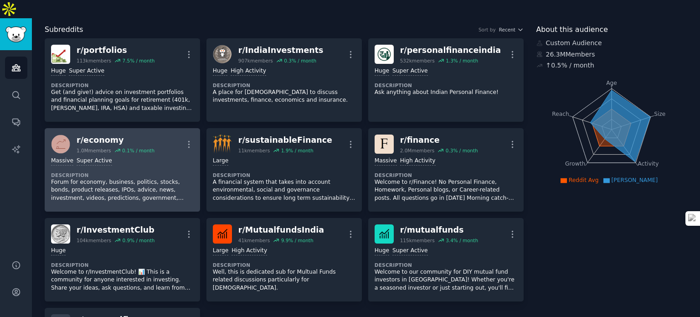
click at [176, 134] on div "r/ economy 1.0M members 0.1 % / month More" at bounding box center [122, 143] width 143 height 19
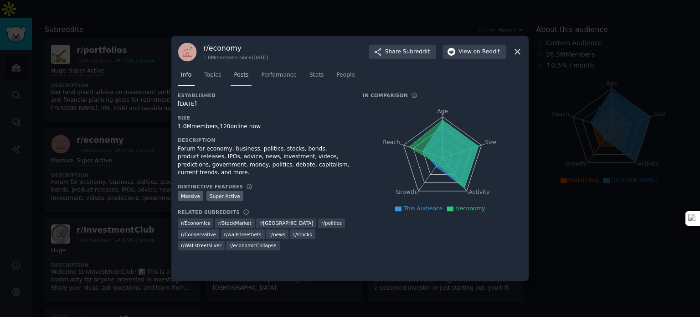
click at [238, 80] on link "Posts" at bounding box center [241, 77] width 21 height 19
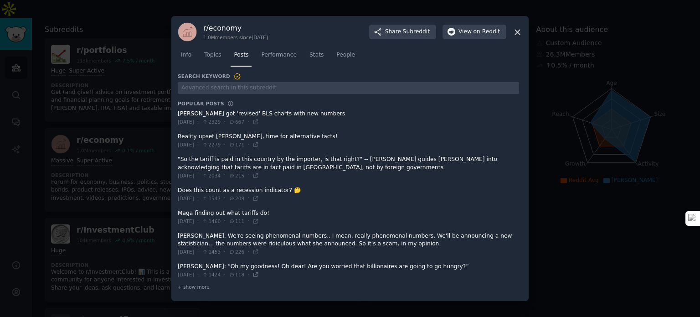
click at [257, 274] on icon at bounding box center [255, 274] width 4 height 4
click at [186, 283] on span "+ show more" at bounding box center [194, 286] width 32 height 6
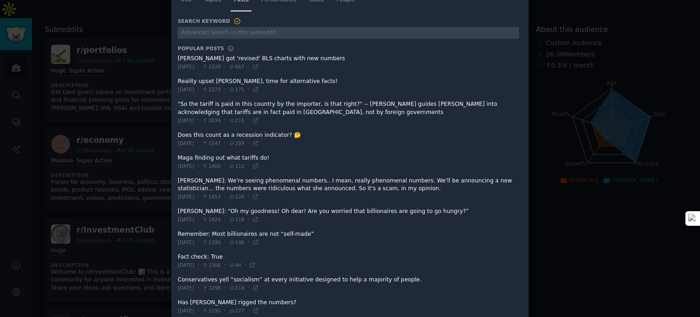
scroll to position [137, 0]
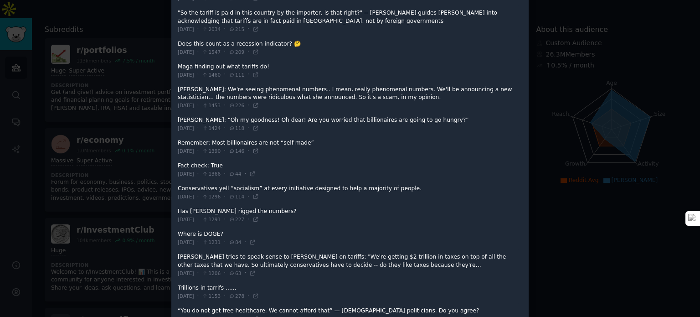
click at [259, 149] on icon at bounding box center [255, 151] width 6 height 6
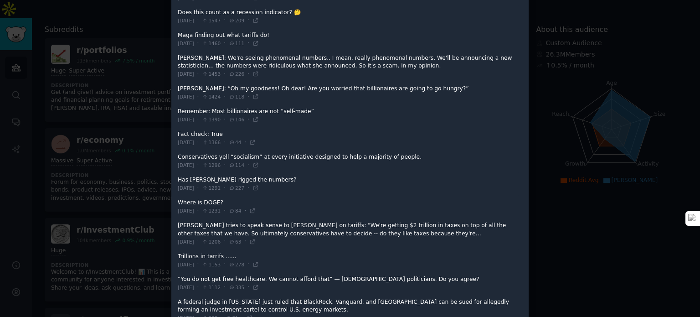
scroll to position [182, 0]
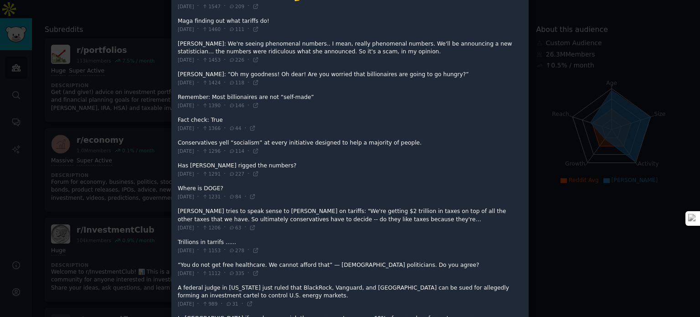
click at [546, 163] on div at bounding box center [350, 158] width 700 height 317
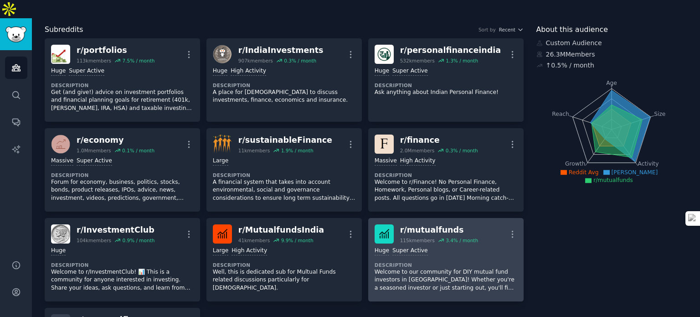
click at [429, 224] on div "r/ mutualfunds" at bounding box center [439, 229] width 78 height 11
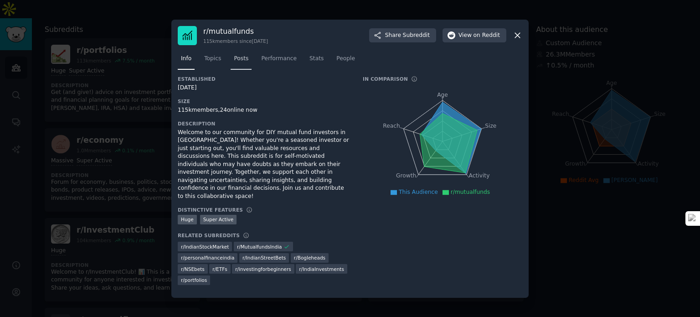
click at [247, 70] on link "Posts" at bounding box center [241, 60] width 21 height 19
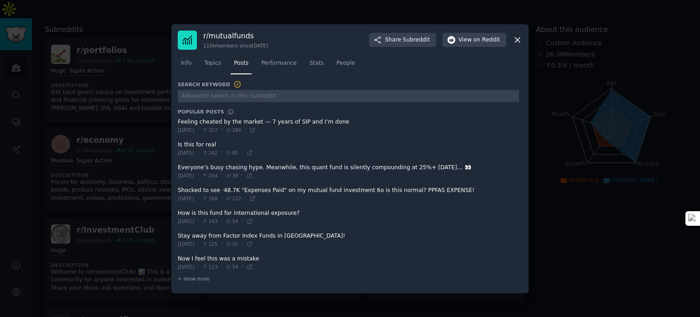
click at [200, 272] on span at bounding box center [348, 263] width 341 height 22
click at [198, 273] on span at bounding box center [348, 263] width 341 height 22
click at [195, 278] on span "+ show more" at bounding box center [194, 278] width 32 height 6
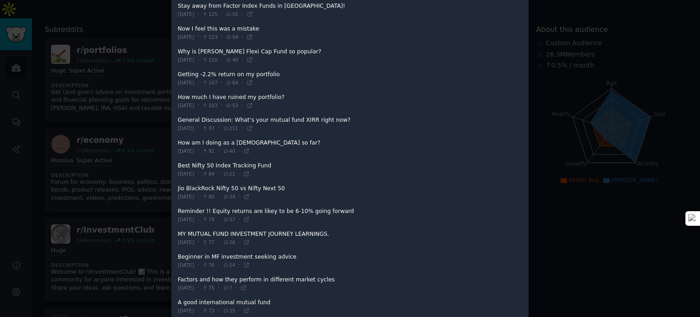
scroll to position [228, 0]
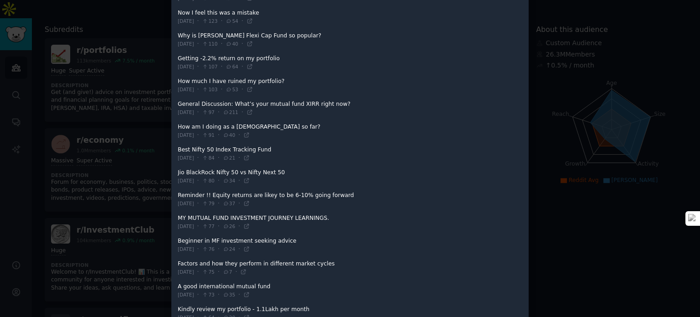
click at [568, 191] on div at bounding box center [350, 158] width 700 height 317
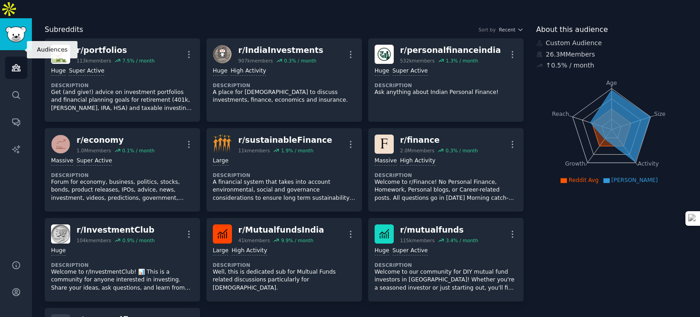
click at [26, 56] on link "Audiences" at bounding box center [16, 67] width 22 height 22
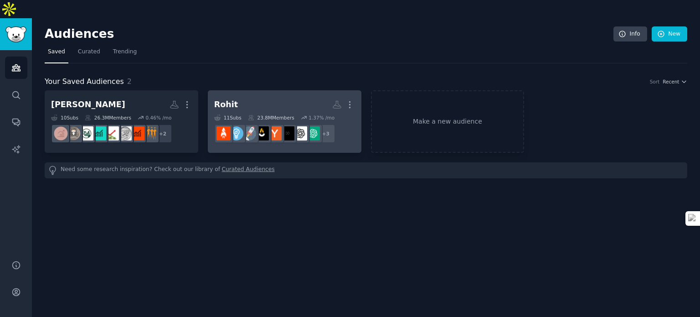
click at [305, 97] on h2 "Rohit More" at bounding box center [284, 105] width 141 height 16
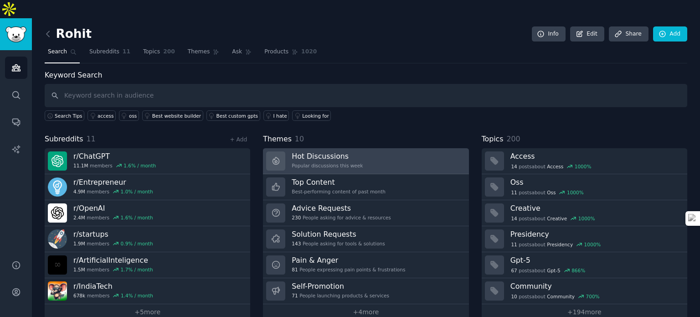
click at [384, 148] on link "Hot Discussions Popular discussions this week" at bounding box center [365, 161] width 205 height 26
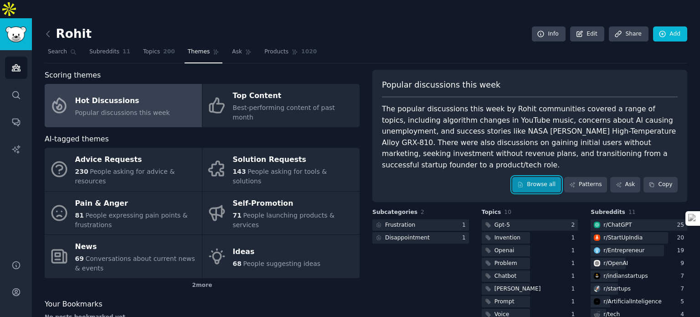
click at [556, 177] on link "Browse all" at bounding box center [536, 184] width 49 height 15
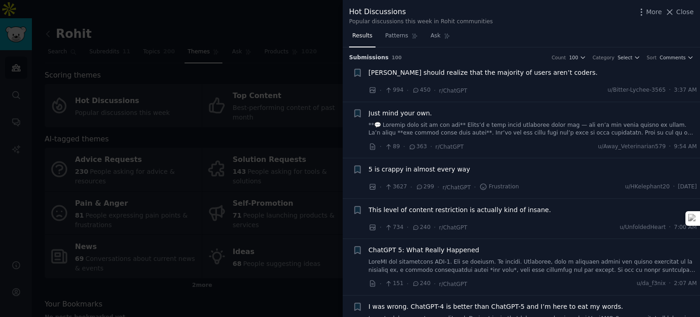
click at [539, 74] on span "[PERSON_NAME] should realize that the majority of users aren’t coders." at bounding box center [483, 73] width 229 height 10
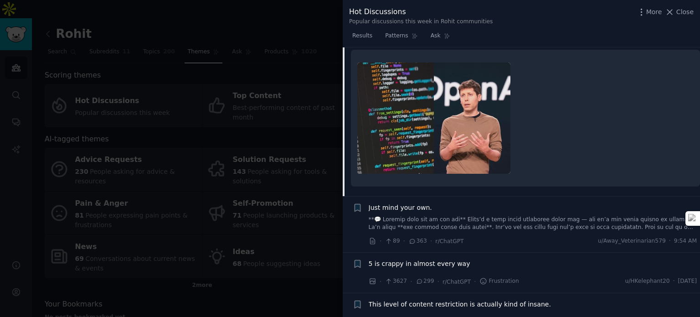
click at [500, 120] on img at bounding box center [433, 117] width 153 height 111
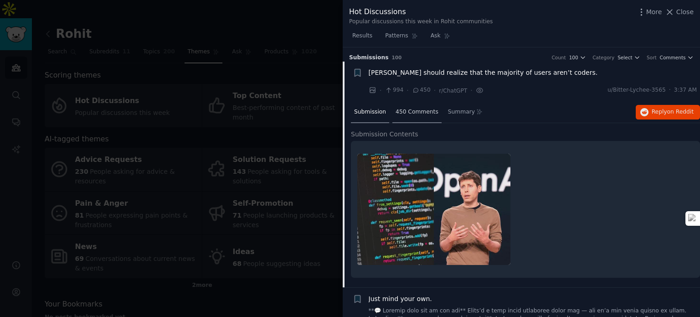
click at [417, 114] on span "450 Comments" at bounding box center [416, 112] width 43 height 8
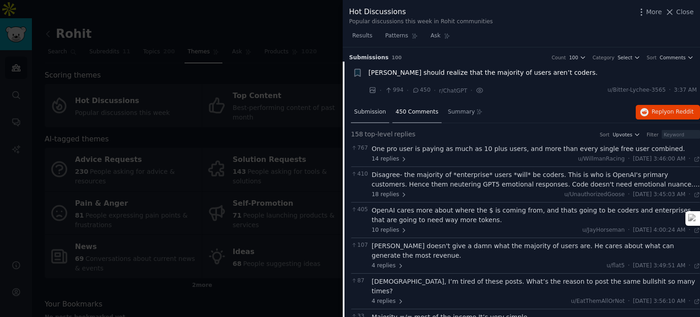
click at [371, 114] on span "Submission" at bounding box center [370, 112] width 32 height 8
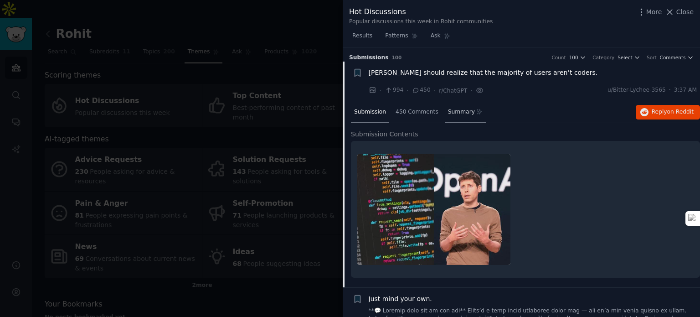
click at [450, 108] on span "Summary" at bounding box center [461, 112] width 27 height 8
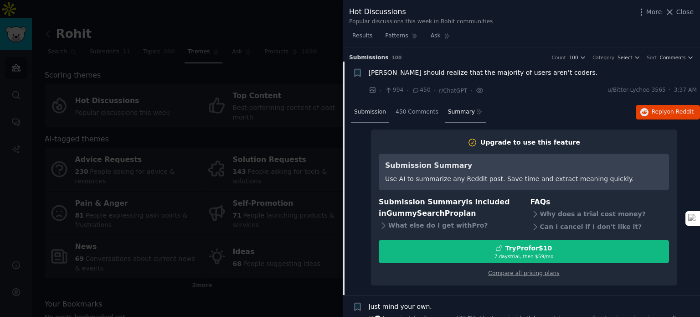
click at [381, 109] on span "Submission" at bounding box center [370, 112] width 32 height 8
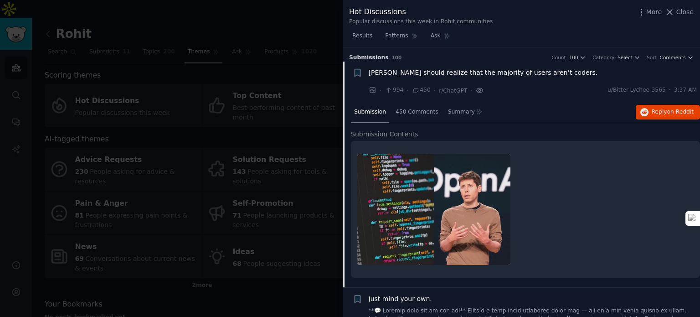
click at [476, 91] on icon at bounding box center [480, 91] width 8 height 10
click at [355, 36] on span "Results" at bounding box center [362, 36] width 20 height 8
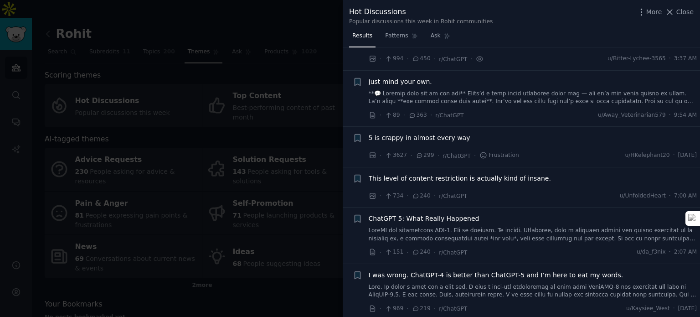
scroll to position [46, 0]
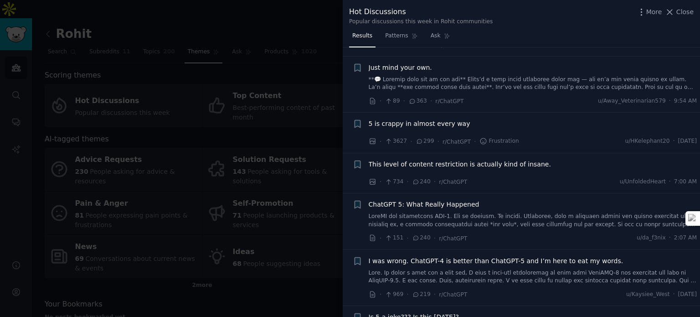
click at [319, 49] on div at bounding box center [350, 158] width 700 height 317
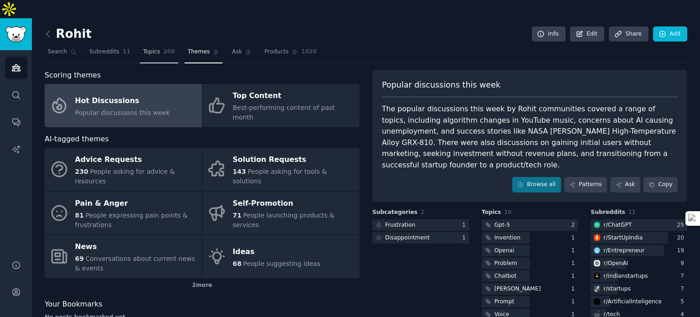
click at [154, 45] on link "Topics 200" at bounding box center [159, 54] width 38 height 19
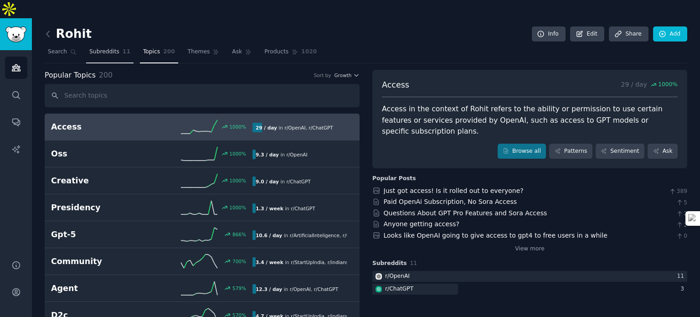
click at [112, 48] on span "Subreddits" at bounding box center [104, 52] width 30 height 8
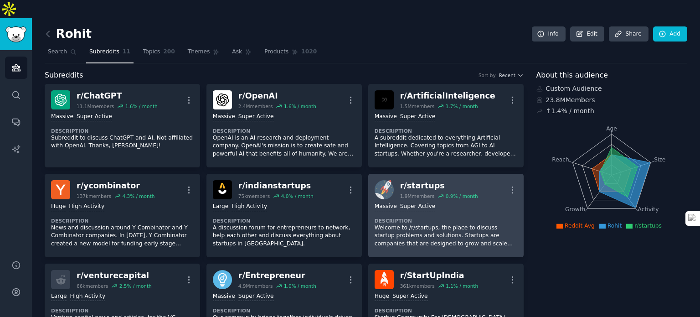
click at [420, 224] on p "Welcome to /r/startups, the place to discuss startup problems and solutions. St…" at bounding box center [446, 236] width 143 height 24
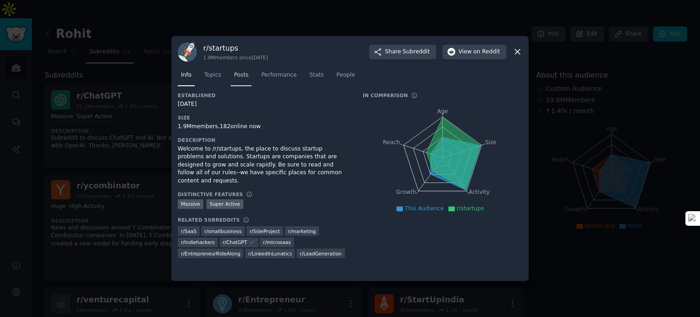
click at [236, 78] on span "Posts" at bounding box center [241, 75] width 15 height 8
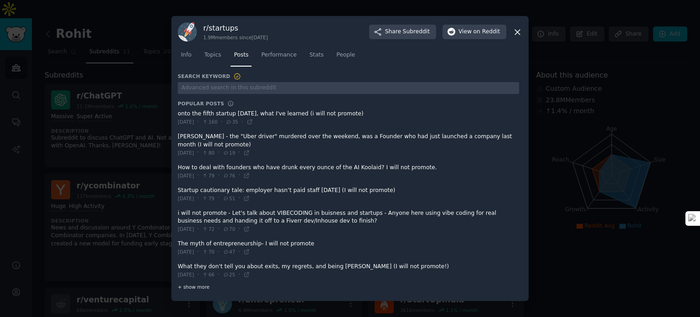
click at [199, 282] on div "+ show more" at bounding box center [348, 287] width 341 height 10
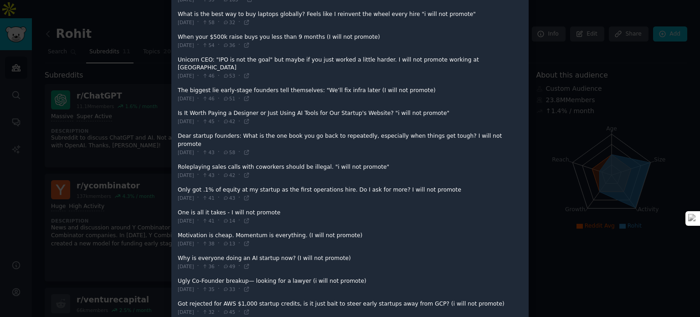
scroll to position [365, 0]
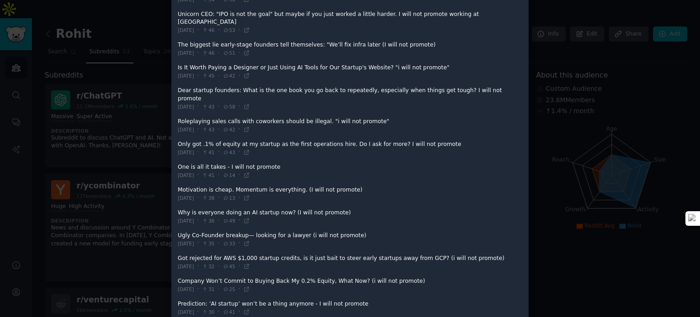
click at [541, 232] on div at bounding box center [350, 158] width 700 height 317
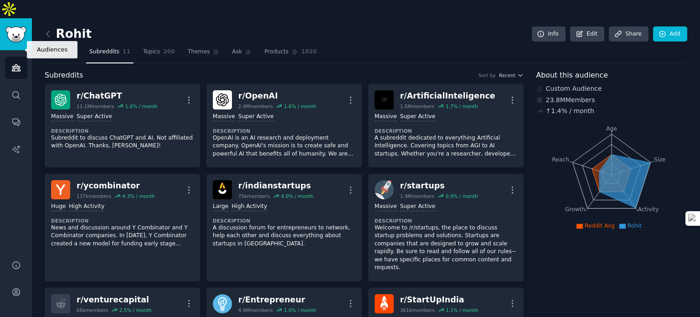
click at [14, 63] on icon "Sidebar" at bounding box center [16, 68] width 10 height 10
